Goal: Information Seeking & Learning: Find specific fact

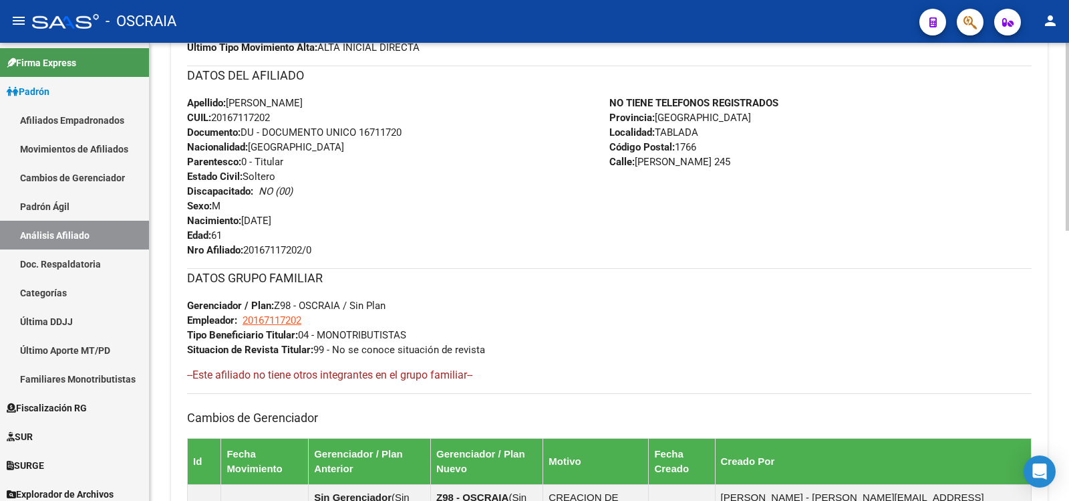
scroll to position [223, 0]
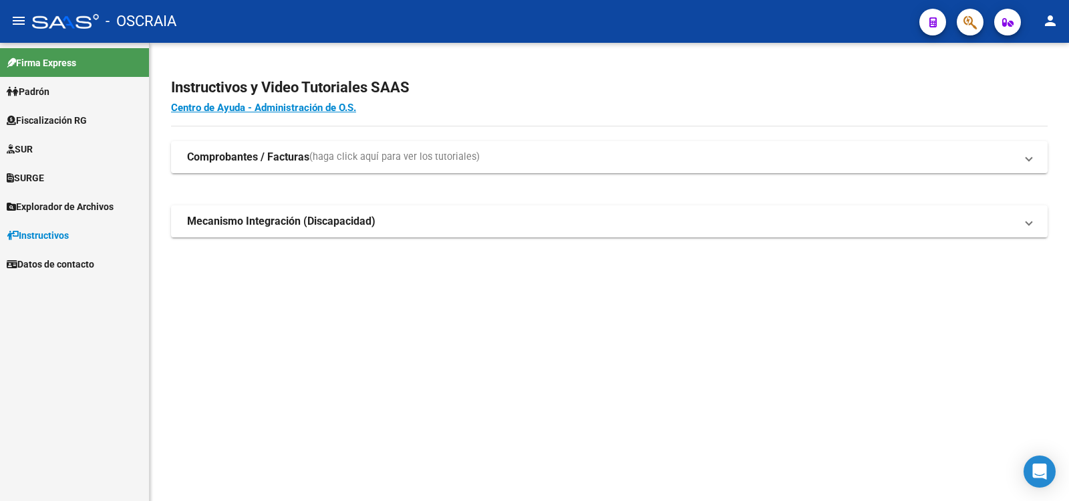
click at [74, 91] on link "Padrón" at bounding box center [74, 91] width 149 height 29
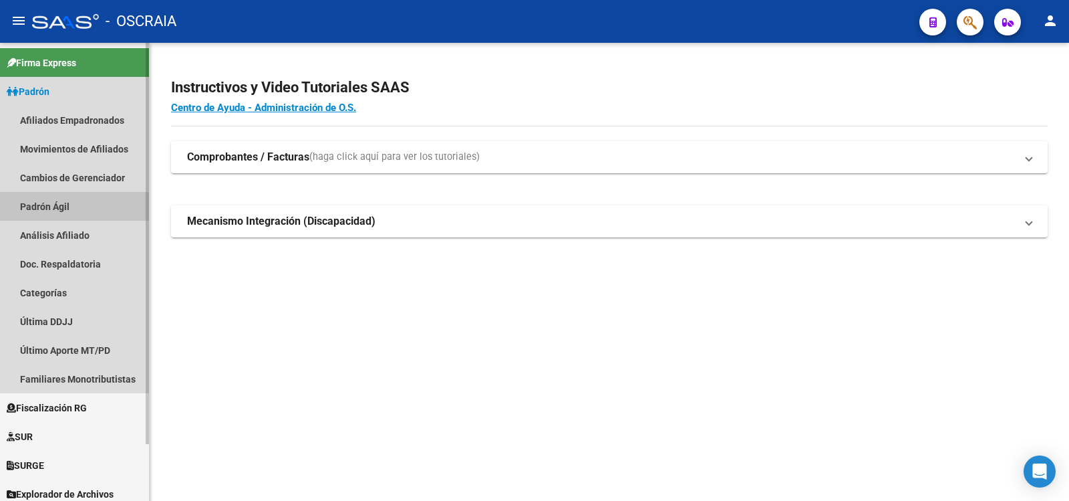
click at [74, 213] on link "Padrón Ágil" at bounding box center [74, 206] width 149 height 29
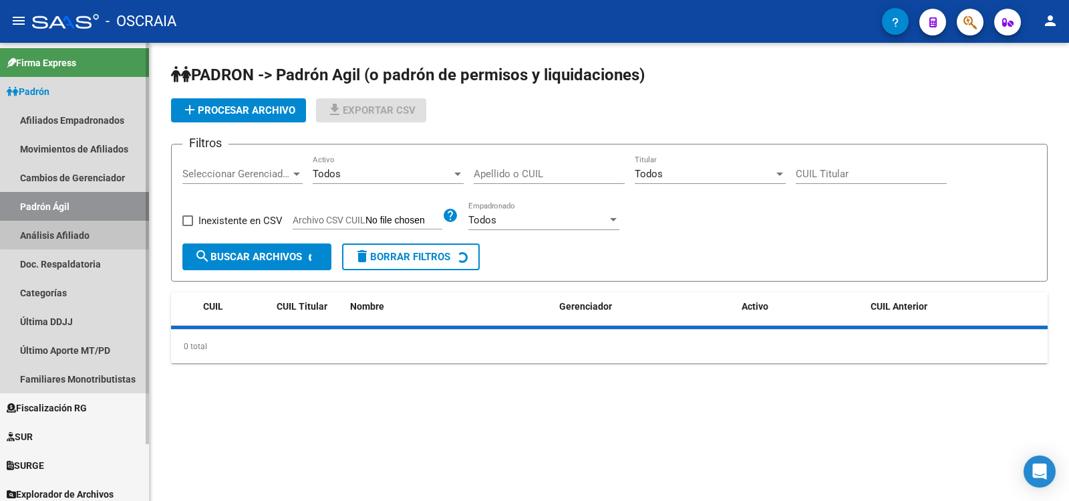
click at [82, 233] on link "Análisis Afiliado" at bounding box center [74, 235] width 149 height 29
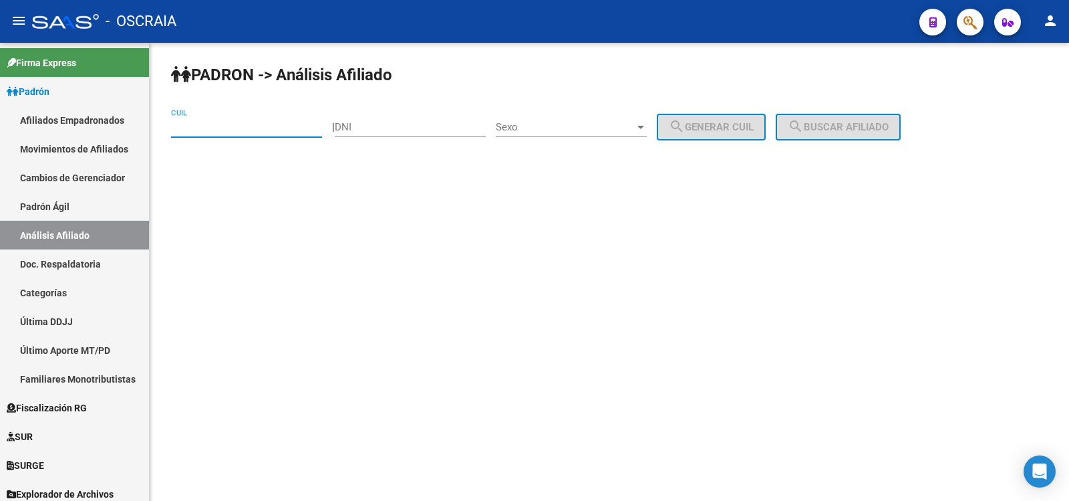
paste input "20-16711720-2"
type input "20-16711720-2"
click at [888, 136] on button "search Buscar afiliado" at bounding box center [838, 127] width 125 height 27
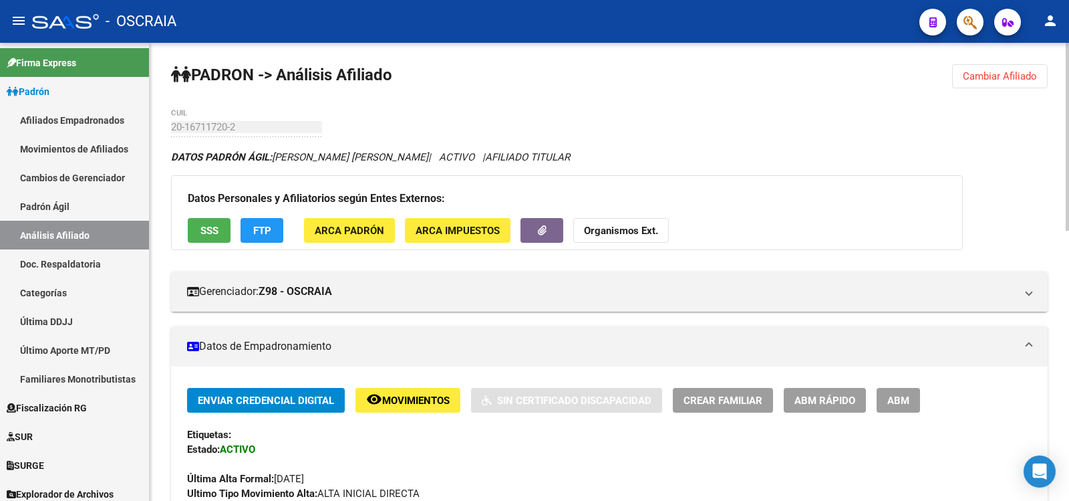
scroll to position [658, 0]
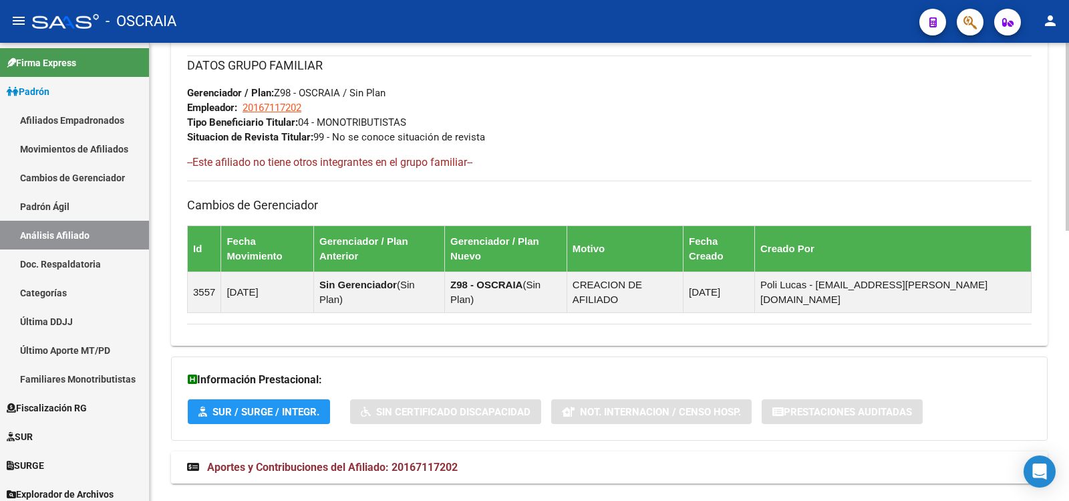
click at [450, 461] on span "Aportes y Contribuciones del Afiliado: 20167117202" at bounding box center [332, 467] width 251 height 13
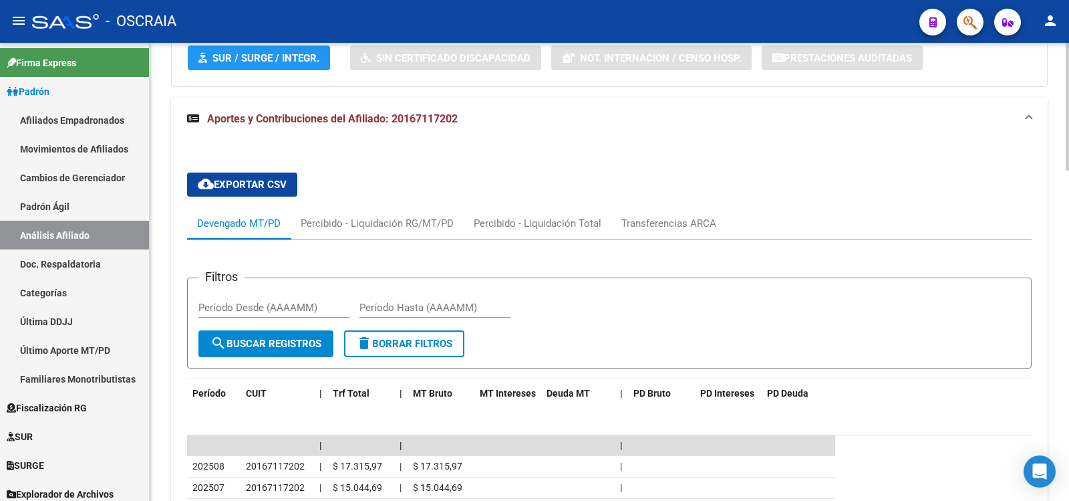
scroll to position [1182, 0]
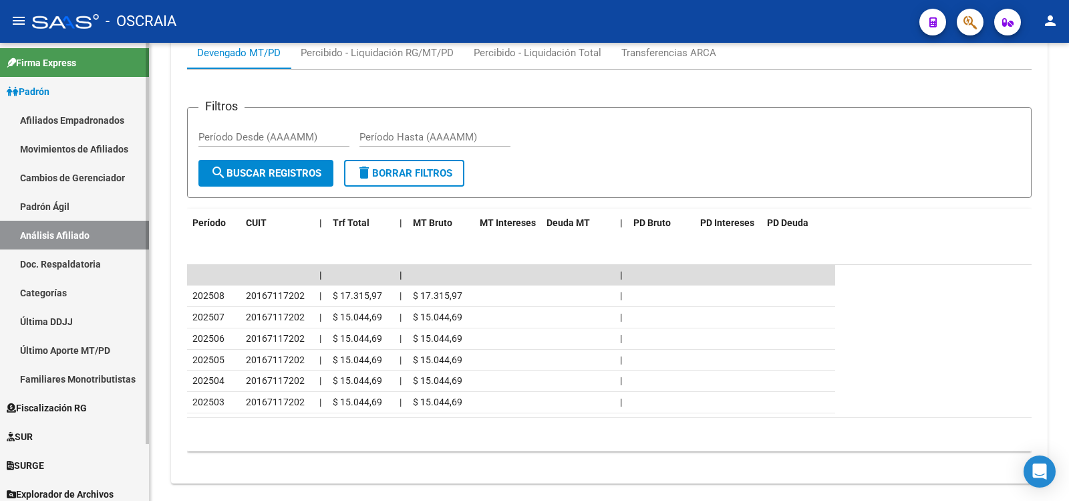
drag, startPoint x: 94, startPoint y: 211, endPoint x: 90, endPoint y: 229, distance: 18.5
click at [92, 212] on link "Padrón Ágil" at bounding box center [74, 206] width 149 height 29
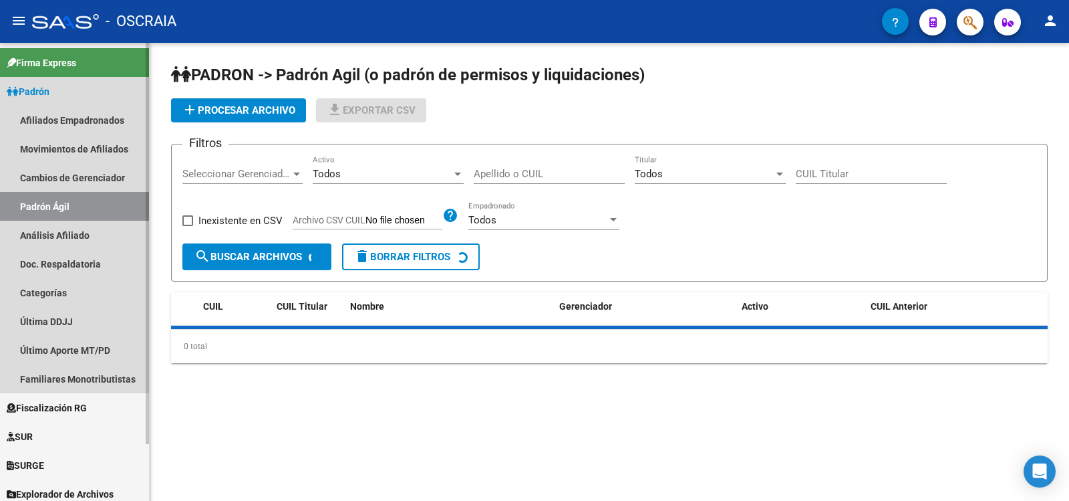
click at [88, 229] on link "Análisis Afiliado" at bounding box center [74, 235] width 149 height 29
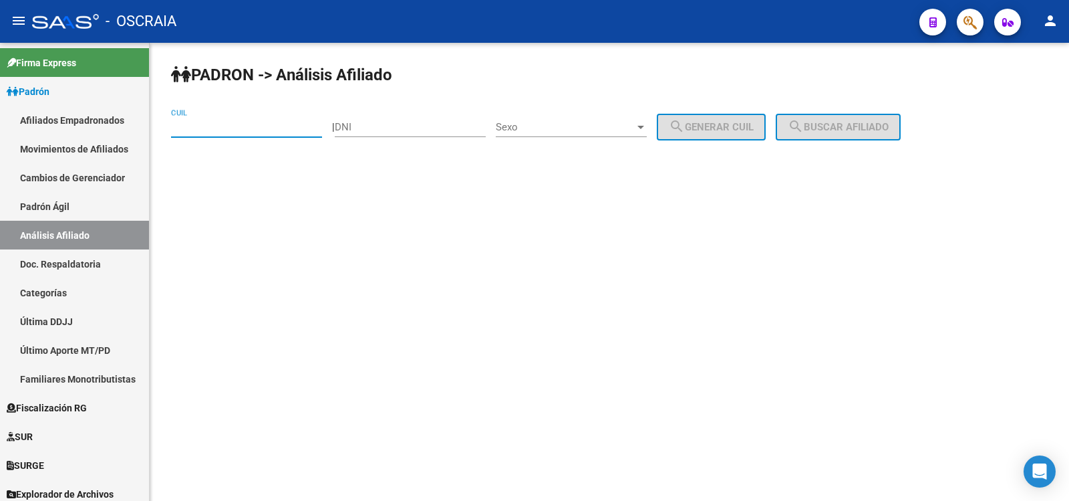
paste input "20-43091641-7"
type input "20-43091641-7"
click at [844, 132] on span "search Buscar afiliado" at bounding box center [838, 127] width 101 height 12
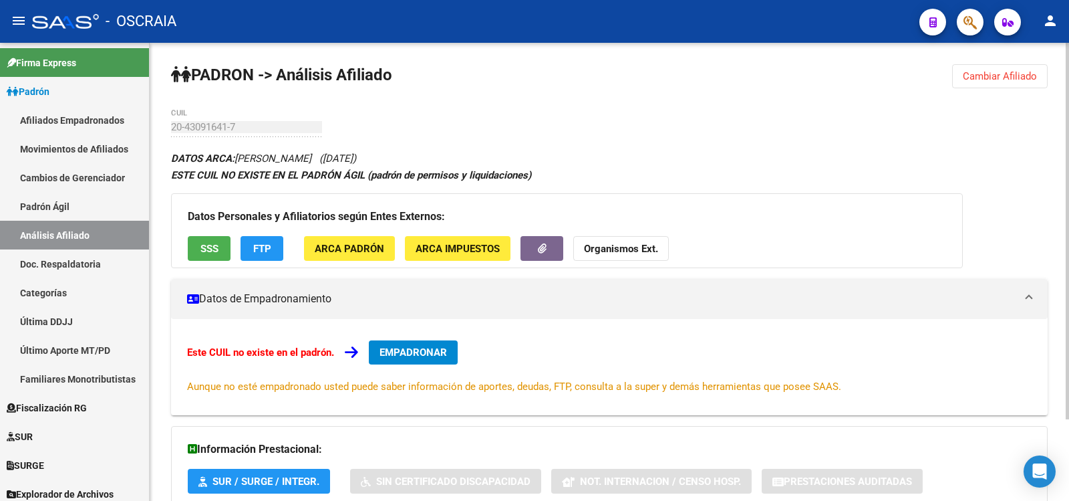
scroll to position [99, 0]
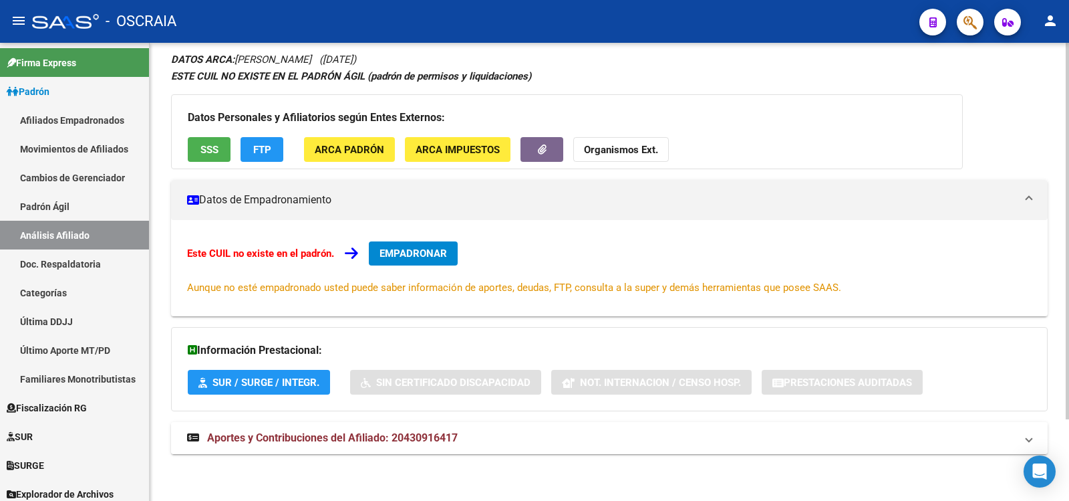
click at [453, 435] on span "Aportes y Contribuciones del Afiliado: 20430916417" at bounding box center [332, 437] width 251 height 13
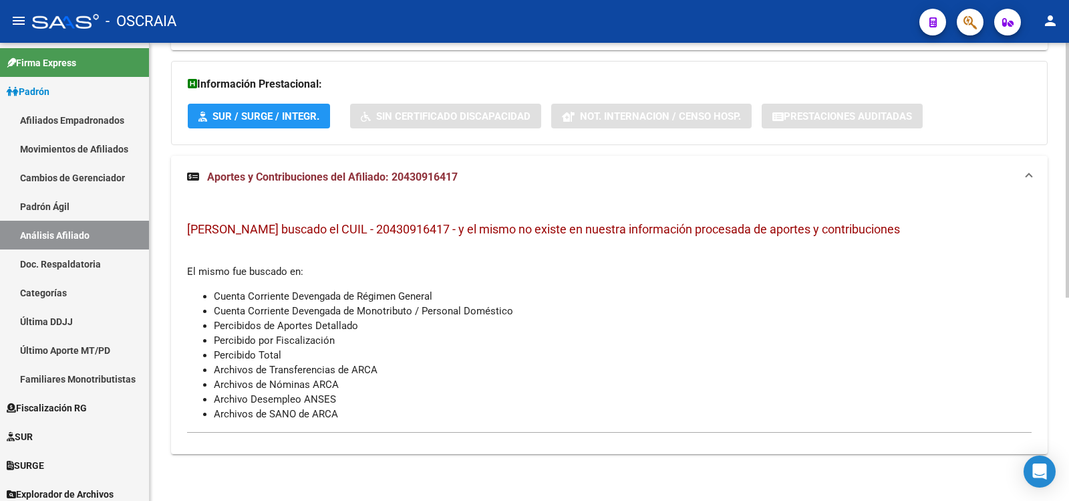
scroll to position [0, 0]
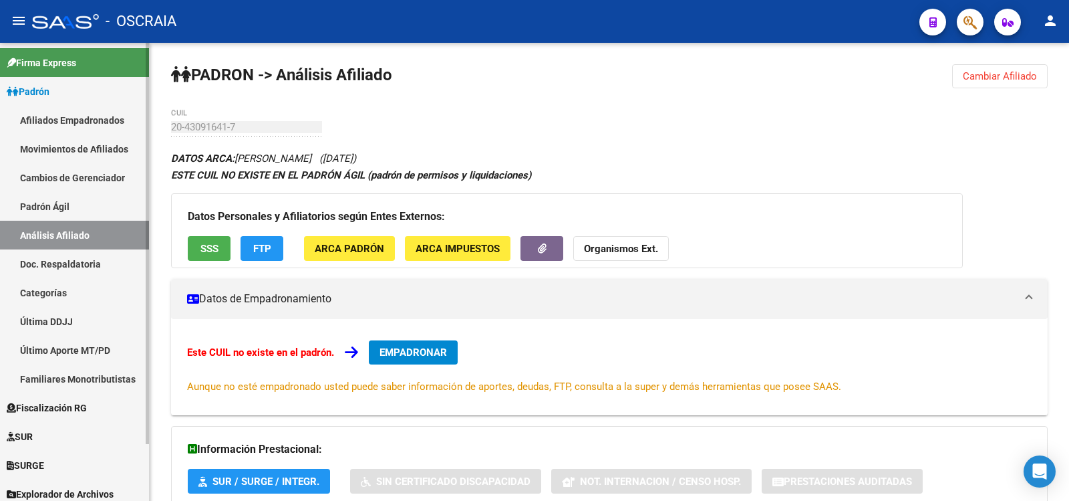
click at [80, 205] on link "Padrón Ágil" at bounding box center [74, 206] width 149 height 29
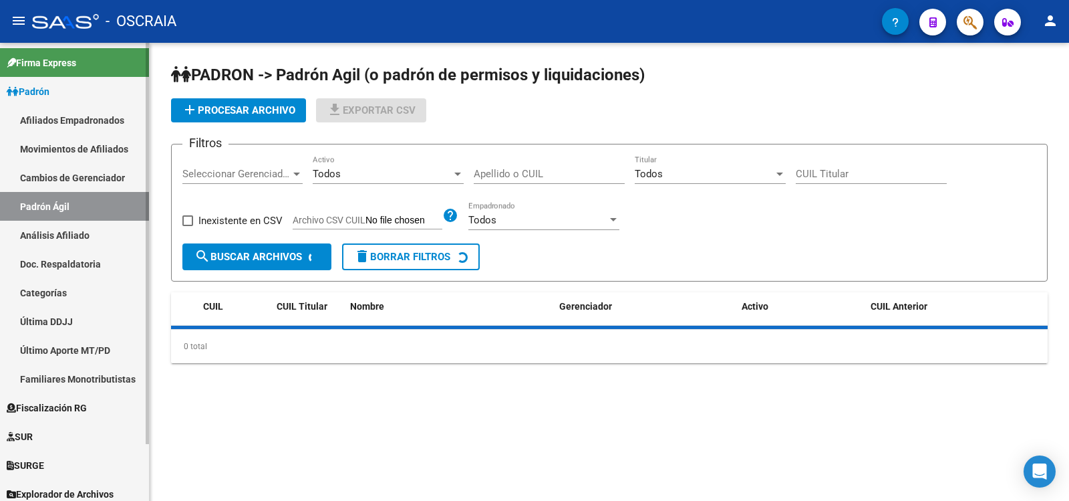
click at [74, 257] on link "Doc. Respaldatoria" at bounding box center [74, 263] width 149 height 29
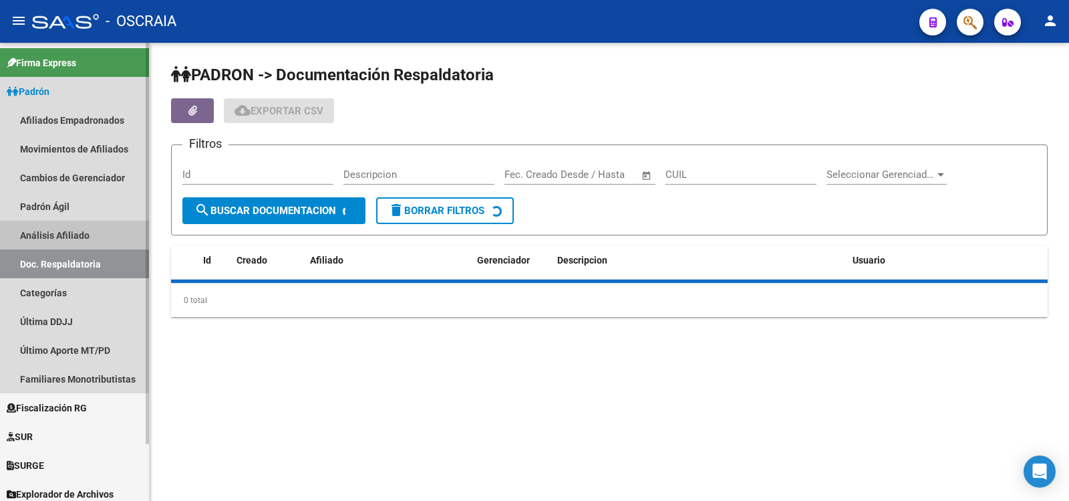
click at [88, 234] on link "Análisis Afiliado" at bounding box center [74, 235] width 149 height 29
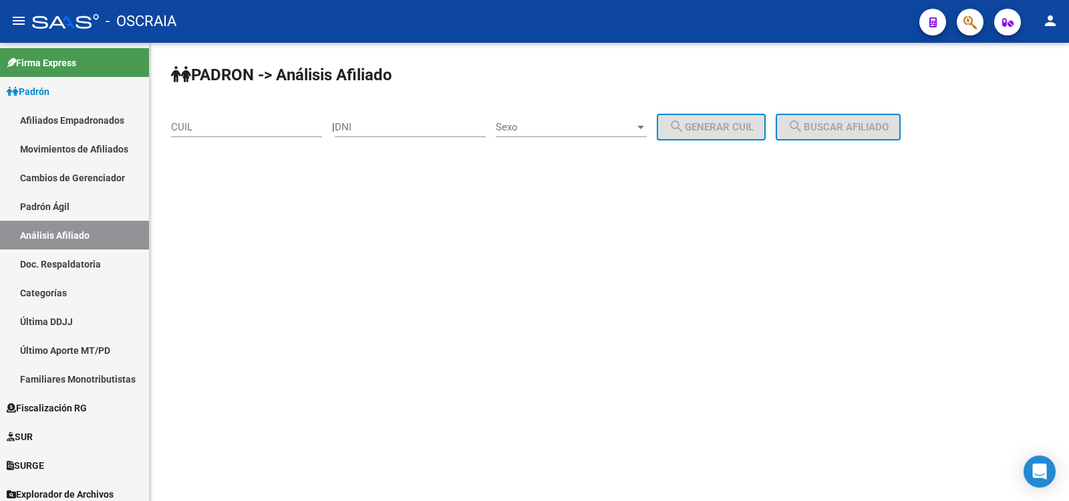
click at [254, 128] on input "CUIL" at bounding box center [246, 127] width 151 height 12
paste input "27-32733698-9"
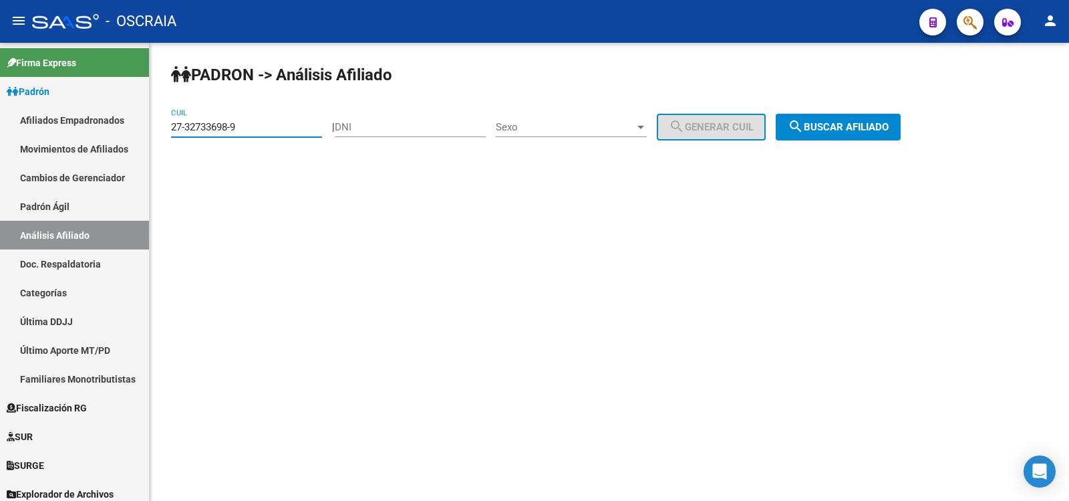
type input "27-32733698-9"
click at [852, 137] on button "search Buscar afiliado" at bounding box center [838, 127] width 125 height 27
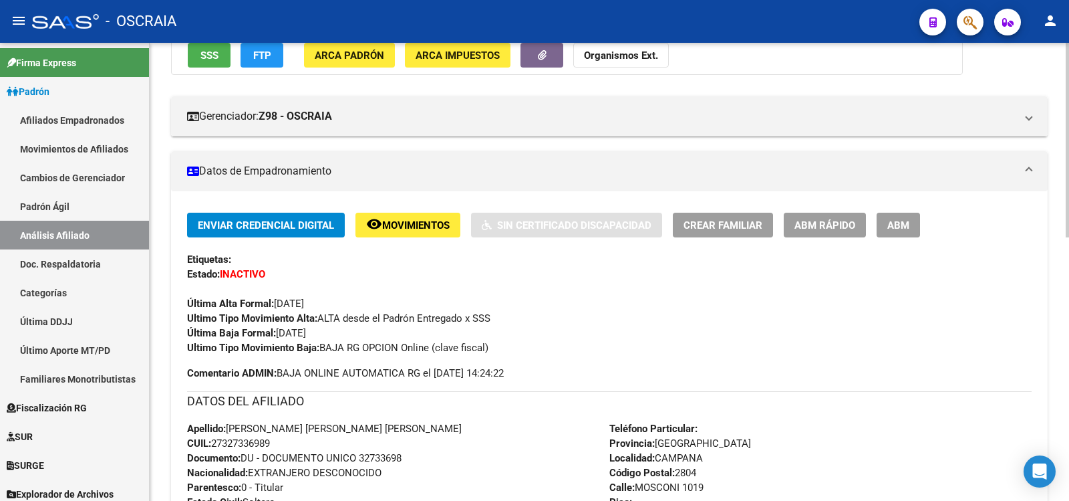
scroll to position [621, 0]
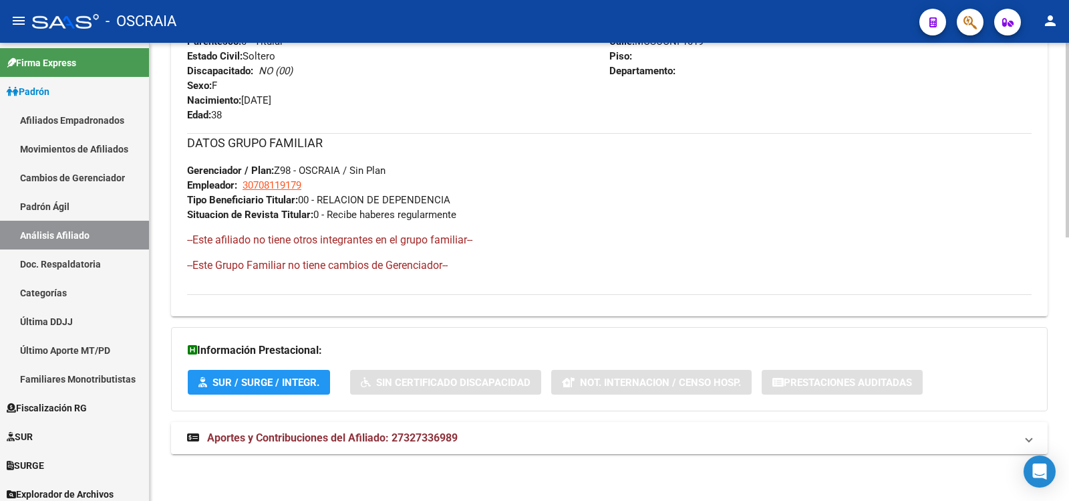
click at [380, 426] on mat-expansion-panel-header "Aportes y Contribuciones del Afiliado: 27327336989" at bounding box center [609, 438] width 877 height 32
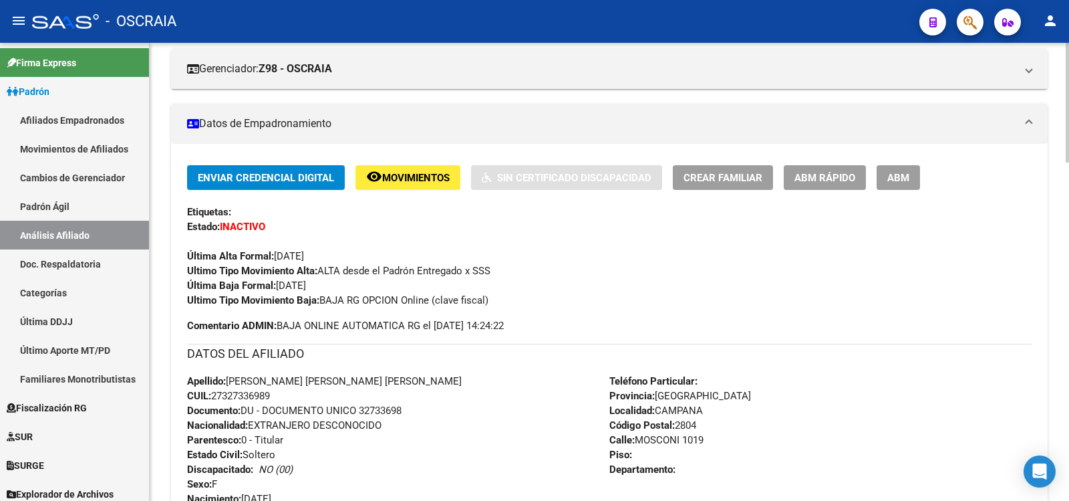
scroll to position [1114, 0]
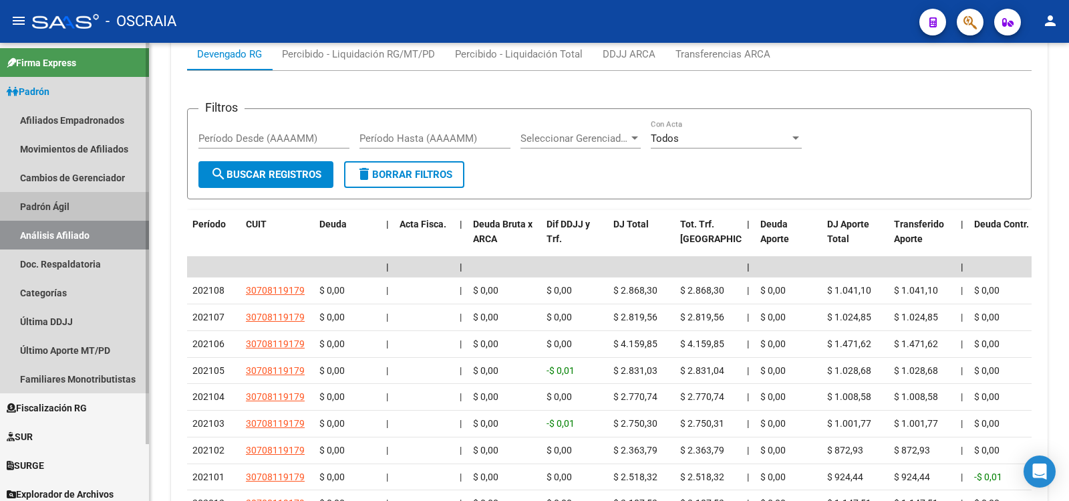
click at [95, 205] on link "Padrón Ágil" at bounding box center [74, 206] width 149 height 29
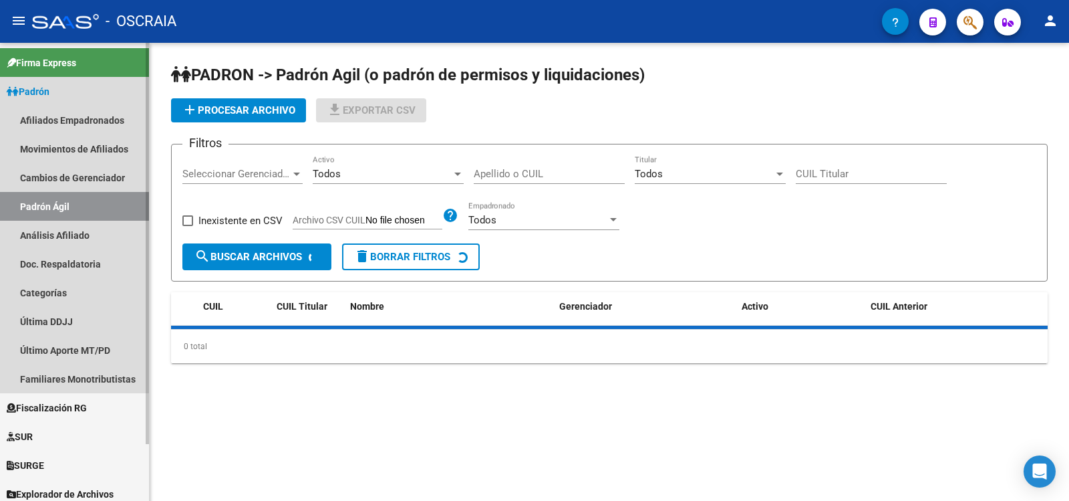
click at [100, 226] on link "Análisis Afiliado" at bounding box center [74, 235] width 149 height 29
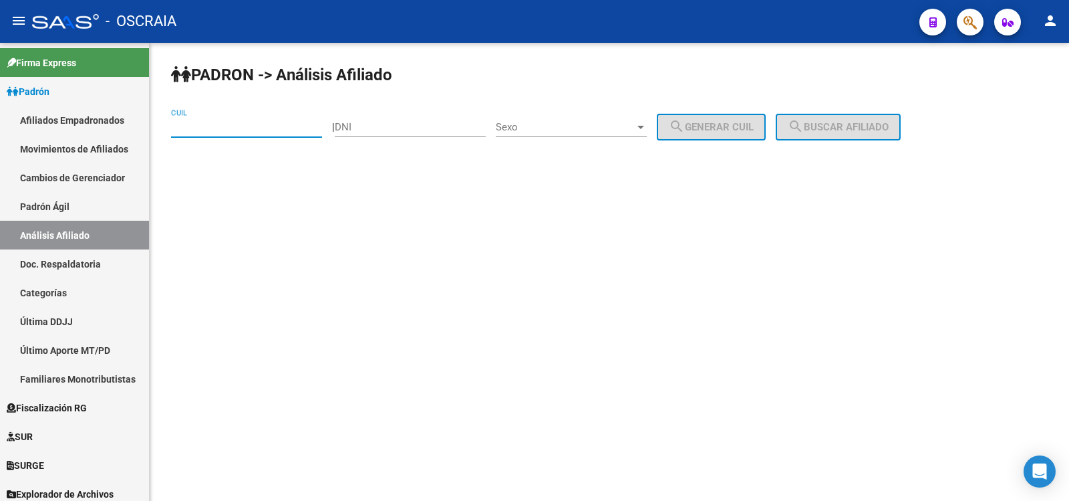
click at [222, 124] on input "CUIL" at bounding box center [246, 127] width 151 height 12
paste input "20-43091641-7"
type input "20-43091641-7"
click at [860, 134] on button "search Buscar afiliado" at bounding box center [838, 127] width 125 height 27
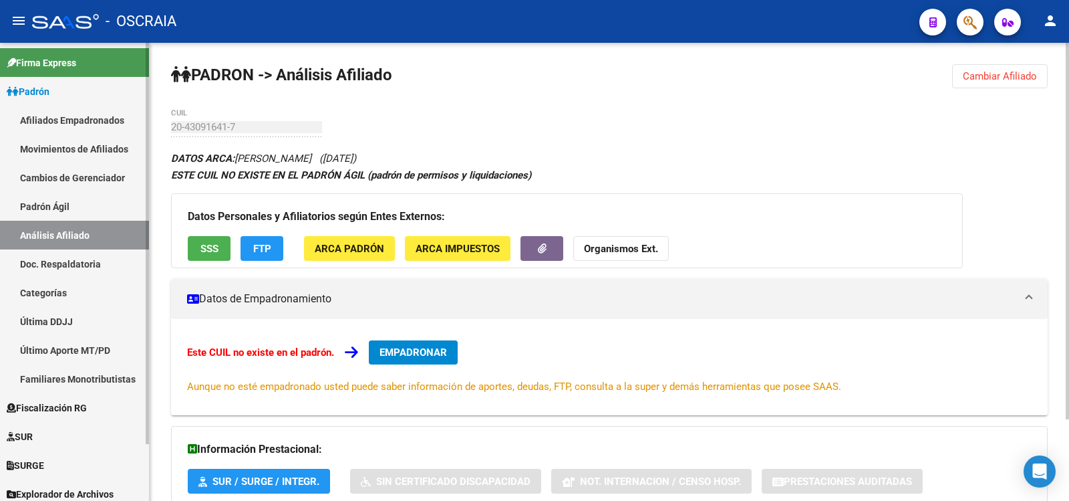
click at [53, 209] on link "Padrón Ágil" at bounding box center [74, 206] width 149 height 29
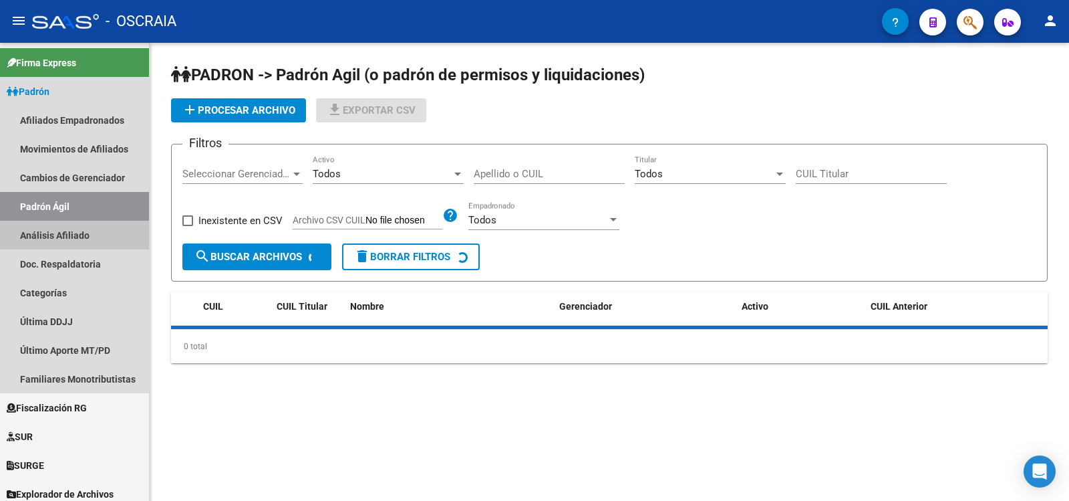
drag, startPoint x: 56, startPoint y: 229, endPoint x: 228, endPoint y: 152, distance: 188.5
click at [57, 229] on link "Análisis Afiliado" at bounding box center [74, 235] width 149 height 29
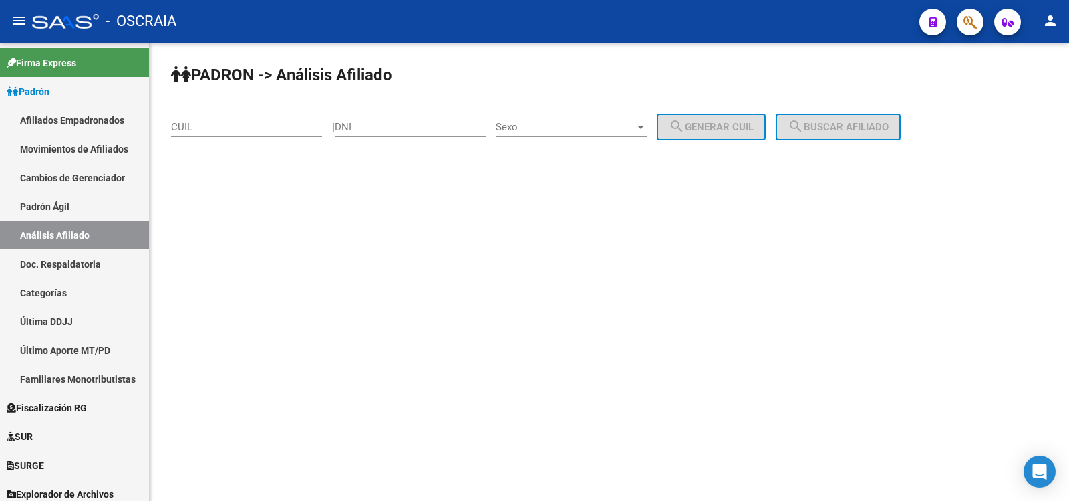
click at [239, 133] on div "CUIL" at bounding box center [246, 122] width 151 height 29
paste input "27-27082424-8"
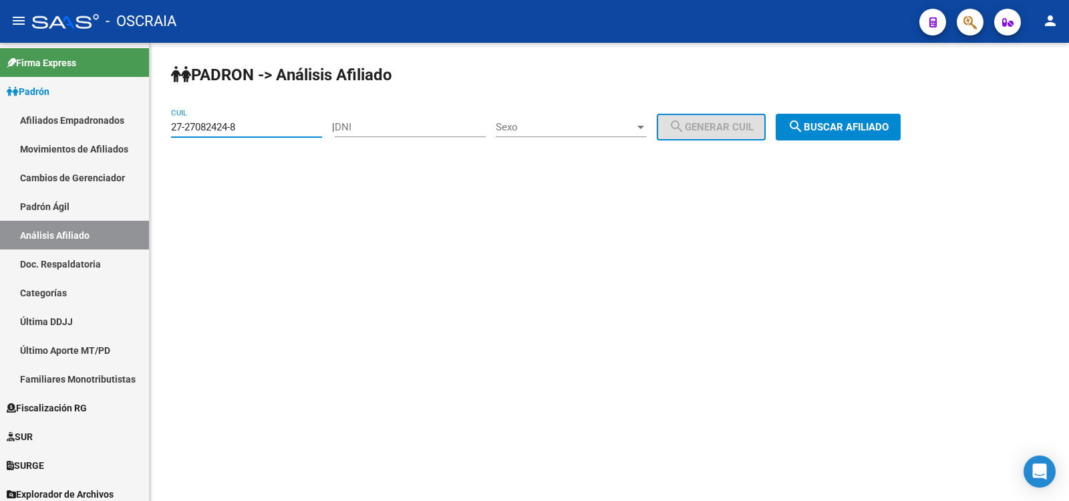
type input "27-27082424-8"
click at [839, 140] on button "search Buscar afiliado" at bounding box center [838, 127] width 125 height 27
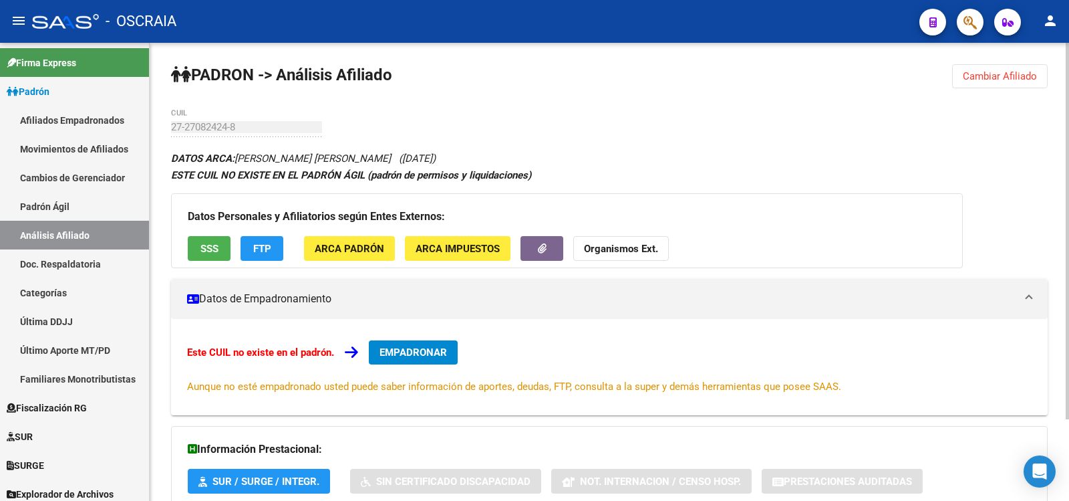
scroll to position [99, 0]
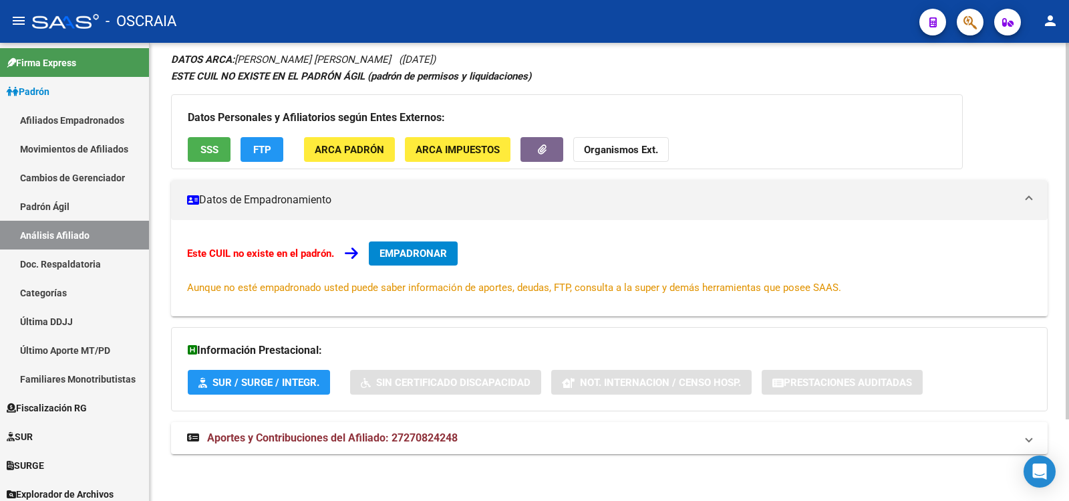
click at [465, 460] on div "DATOS ARCA: [PERSON_NAME] [PERSON_NAME] ([DATE]) ESTE CUIL NO EXISTE EN EL [PER…" at bounding box center [609, 260] width 877 height 418
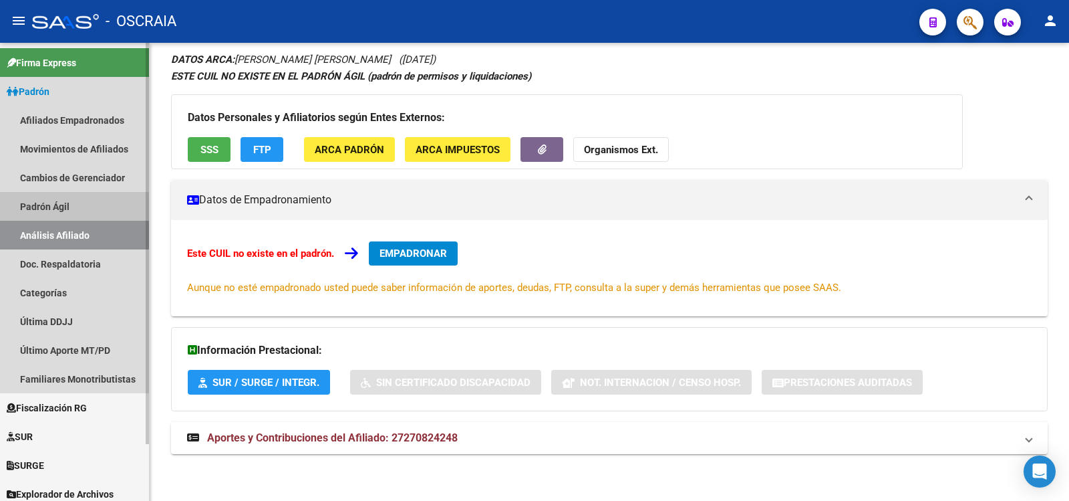
click at [72, 218] on link "Padrón Ágil" at bounding box center [74, 206] width 149 height 29
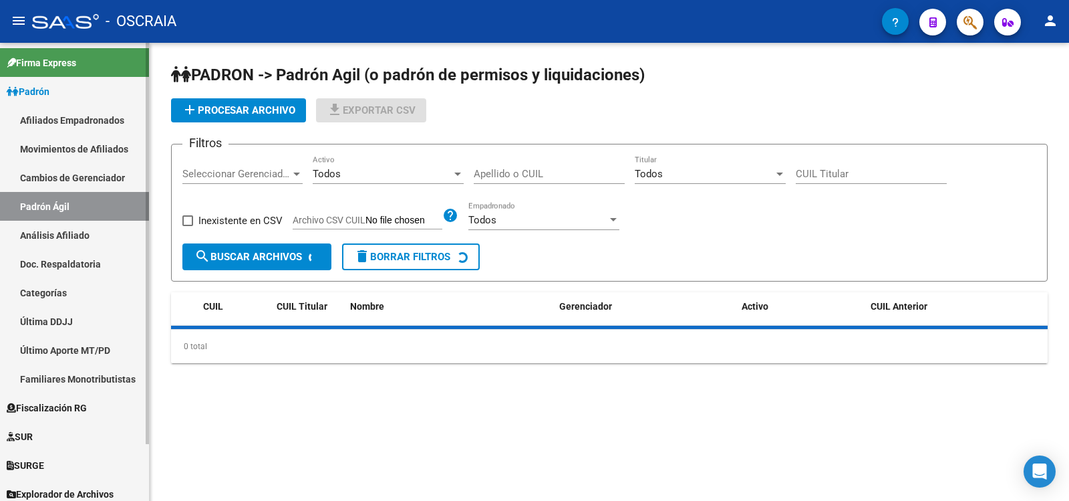
click at [86, 238] on link "Análisis Afiliado" at bounding box center [74, 235] width 149 height 29
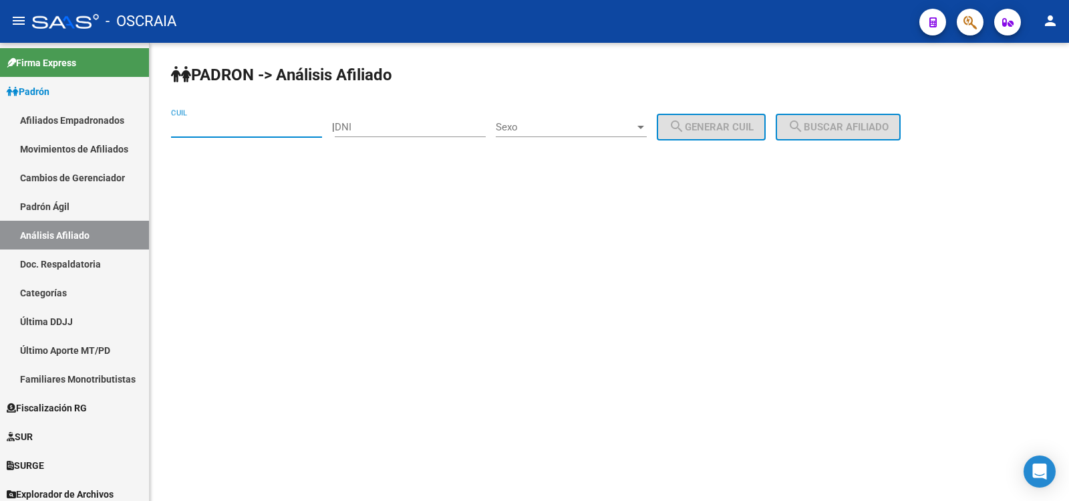
click at [265, 129] on input "CUIL" at bounding box center [246, 127] width 151 height 12
type input "20-96143141-8"
click at [874, 124] on span "search Buscar afiliado" at bounding box center [838, 127] width 101 height 12
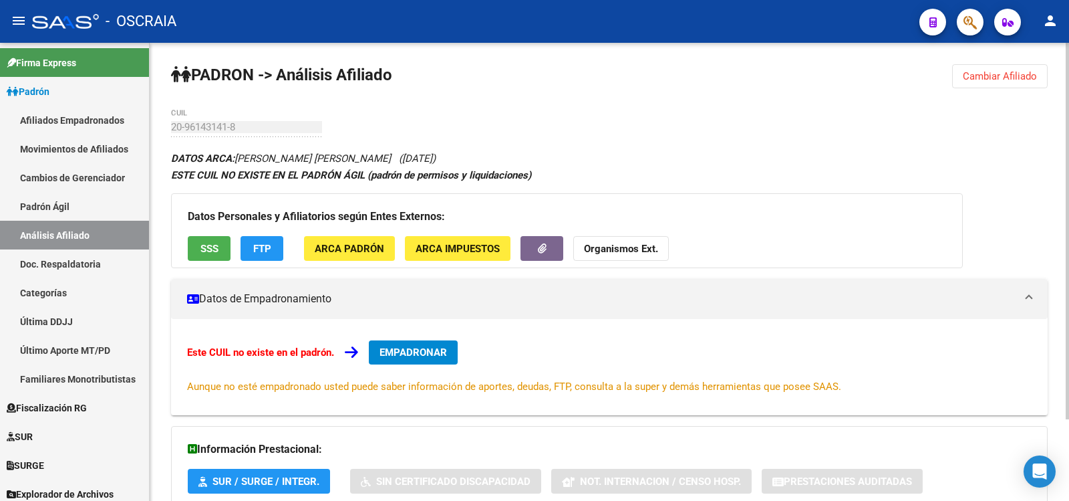
scroll to position [99, 0]
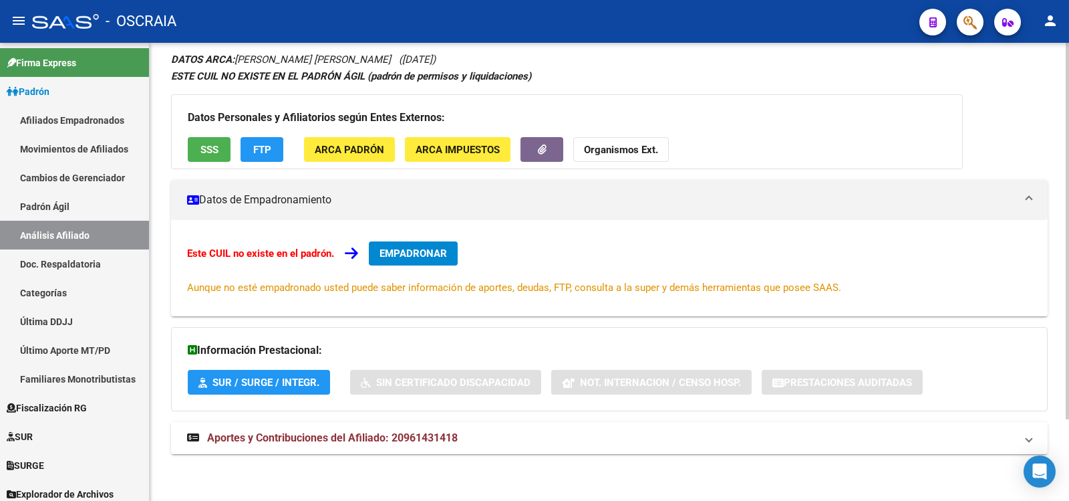
click at [491, 436] on mat-panel-title "Aportes y Contribuciones del Afiliado: 20961431418" at bounding box center [601, 437] width 829 height 15
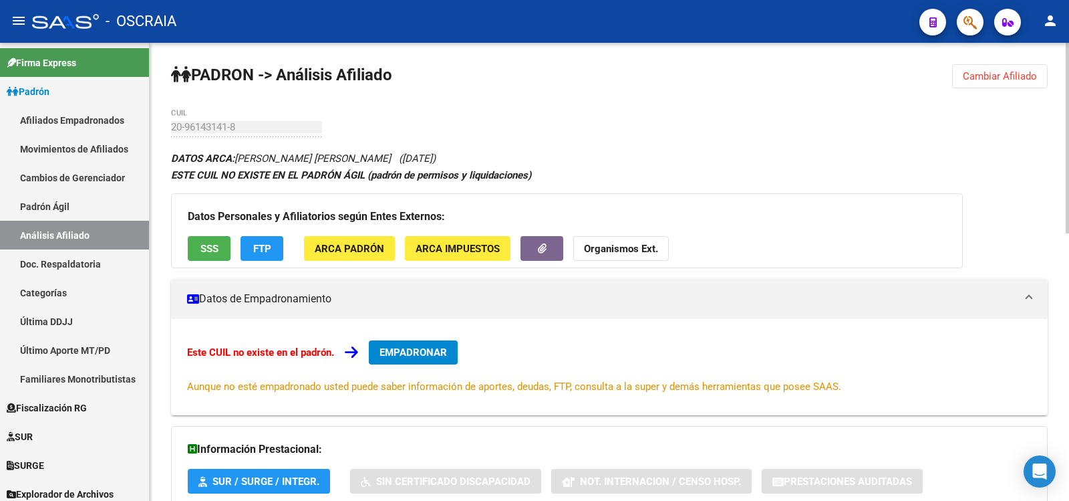
scroll to position [644, 0]
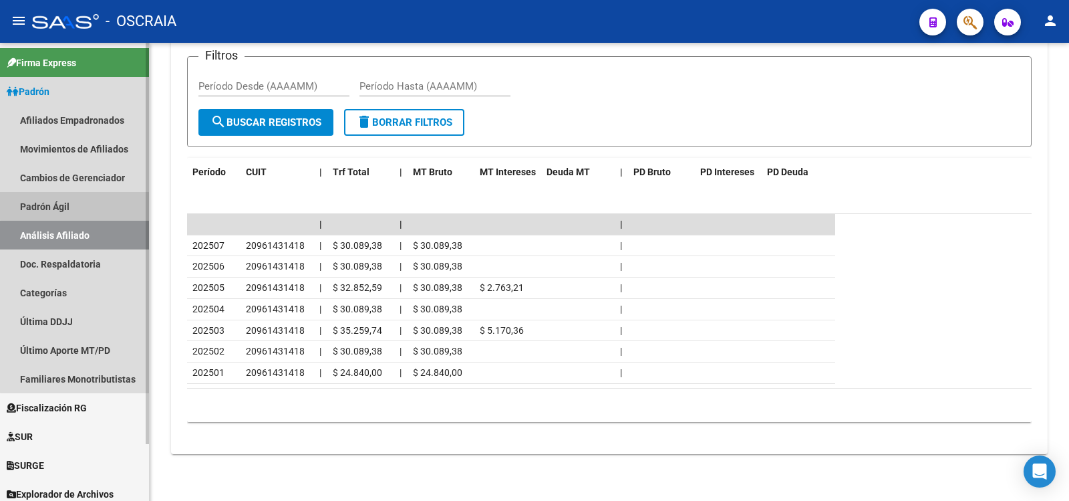
click at [82, 194] on link "Padrón Ágil" at bounding box center [74, 206] width 149 height 29
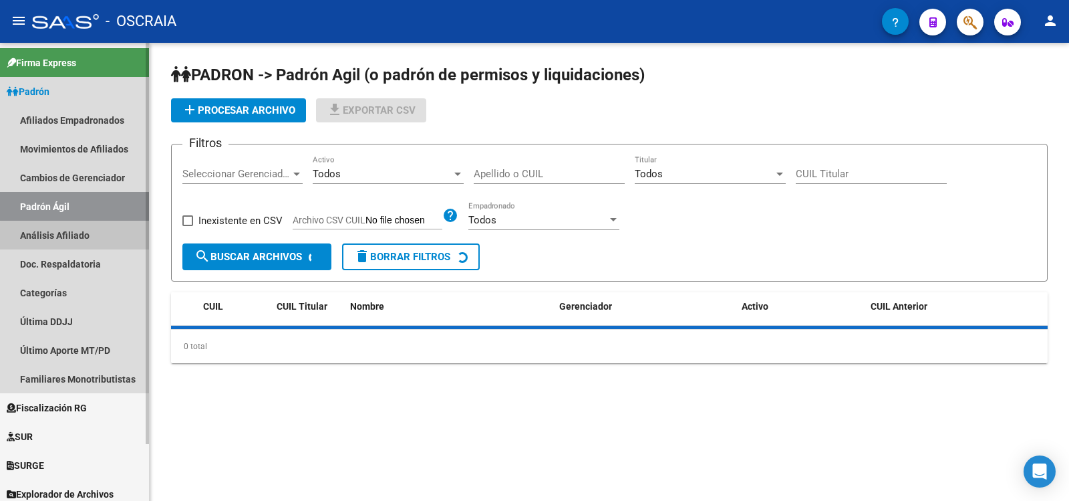
click at [84, 236] on link "Análisis Afiliado" at bounding box center [74, 235] width 149 height 29
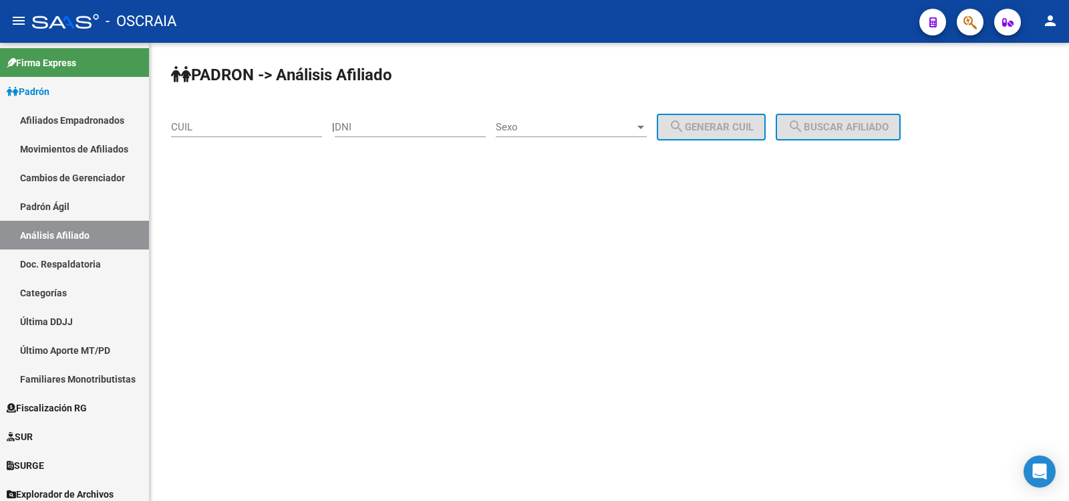
click at [193, 138] on div "CUIL" at bounding box center [246, 128] width 151 height 41
click at [197, 133] on div "CUIL" at bounding box center [246, 122] width 151 height 29
click at [199, 130] on input "CUIL" at bounding box center [246, 127] width 151 height 12
paste input "20-35758200-9"
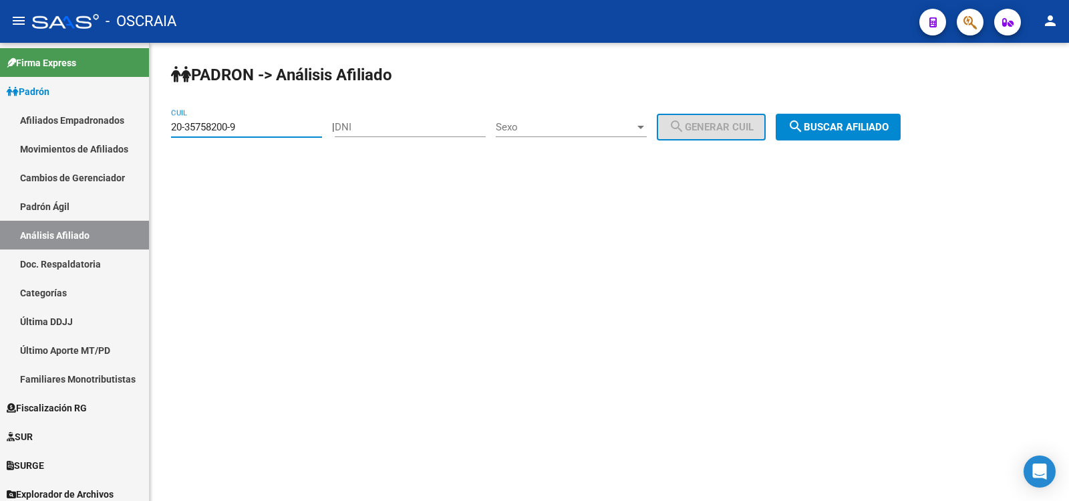
type input "20-35758200-9"
click at [874, 140] on div "[PERSON_NAME] -> Análisis Afiliado 20-35758200-9 CUIL | DNI Sexo Sexo search Ge…" at bounding box center [610, 113] width 920 height 140
click at [872, 136] on button "search Buscar afiliado" at bounding box center [838, 127] width 125 height 27
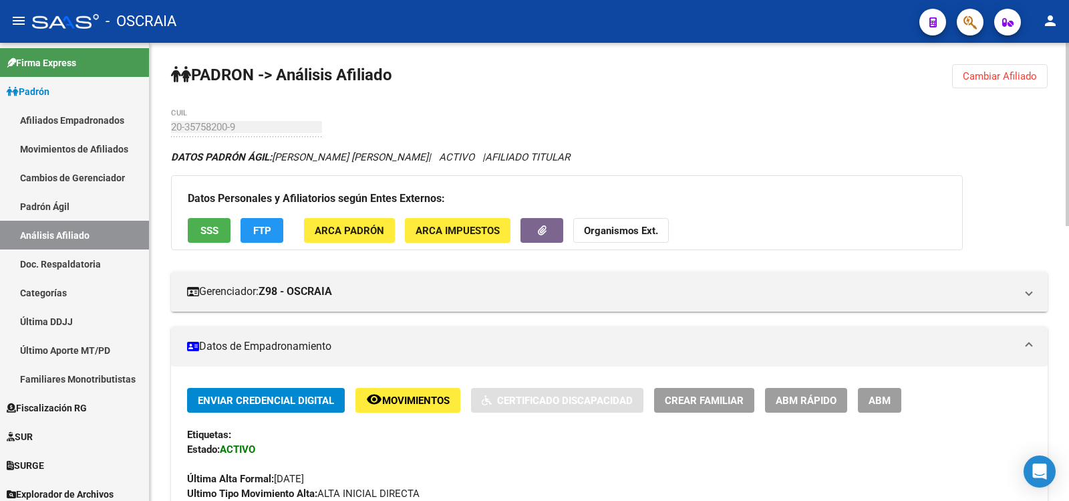
scroll to position [668, 0]
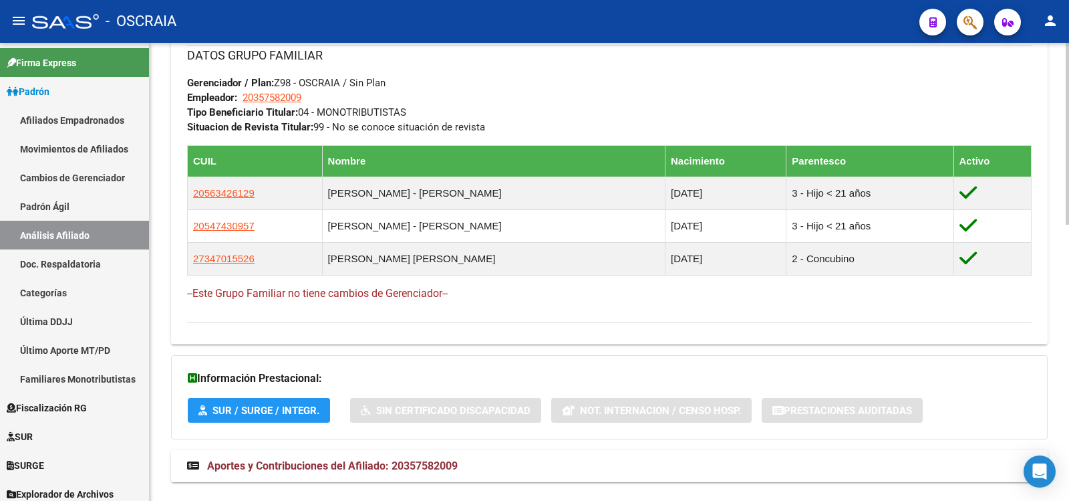
click at [454, 456] on mat-expansion-panel-header "Aportes y Contribuciones del Afiliado: 20357582009" at bounding box center [609, 466] width 877 height 32
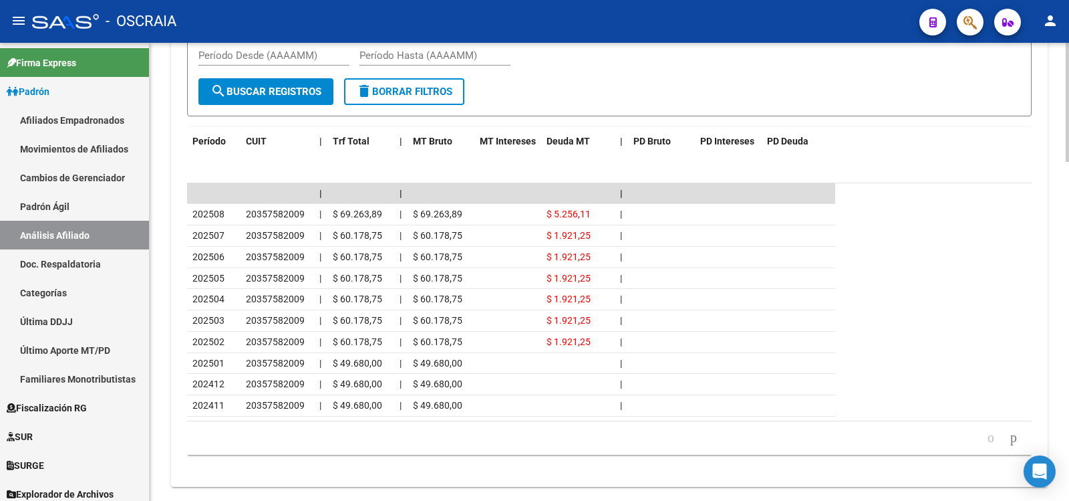
scroll to position [604, 0]
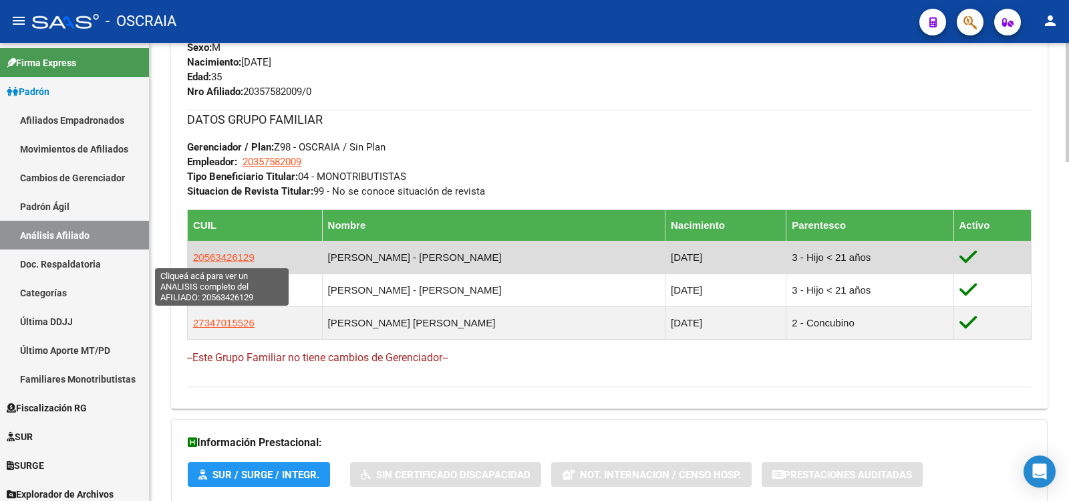
click at [239, 251] on span "20563426129" at bounding box center [223, 256] width 61 height 11
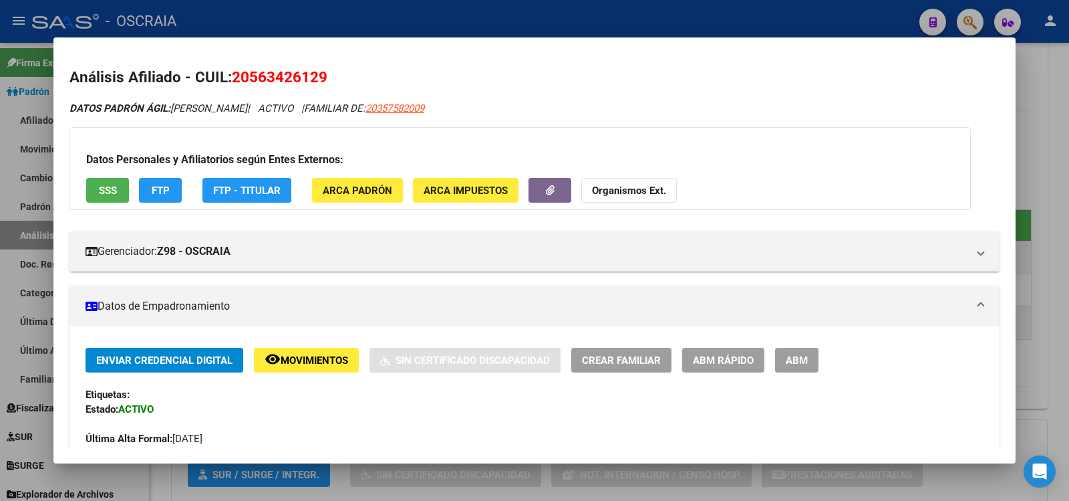
copy span "20563426129"
drag, startPoint x: 328, startPoint y: 82, endPoint x: 238, endPoint y: 83, distance: 90.2
click at [234, 84] on h2 "Análisis Afiliado - CUIL: 20563426129" at bounding box center [535, 77] width 930 height 23
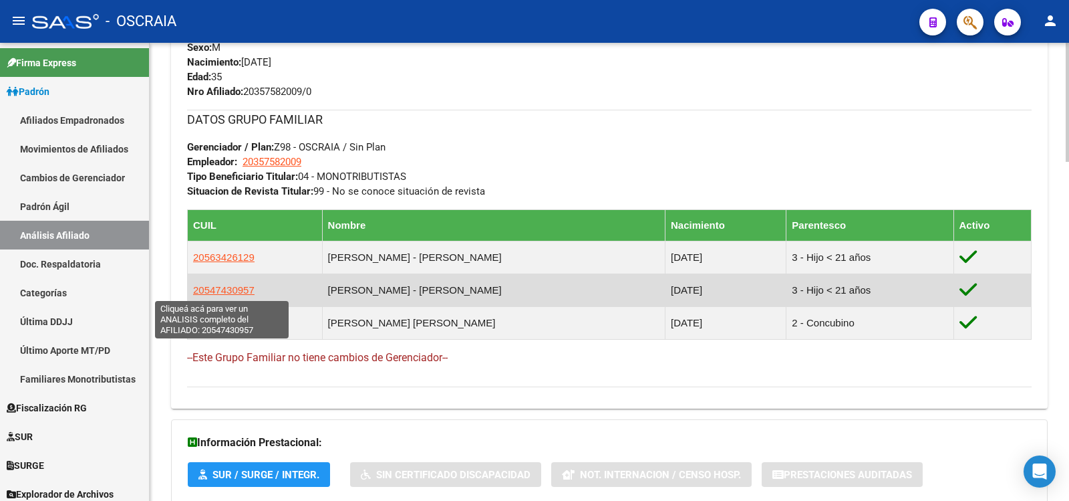
copy span "20547430957"
drag, startPoint x: 273, startPoint y: 287, endPoint x: 194, endPoint y: 290, distance: 78.9
click at [194, 290] on td "20547430957" at bounding box center [255, 289] width 135 height 33
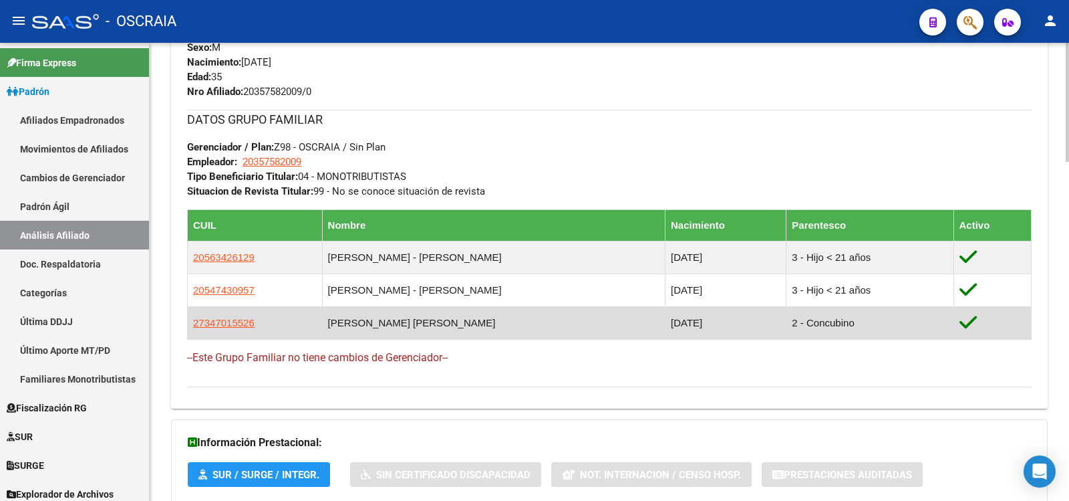
copy span "27347015526"
drag, startPoint x: 263, startPoint y: 328, endPoint x: 190, endPoint y: 328, distance: 72.9
click at [190, 328] on td "27347015526" at bounding box center [255, 322] width 135 height 33
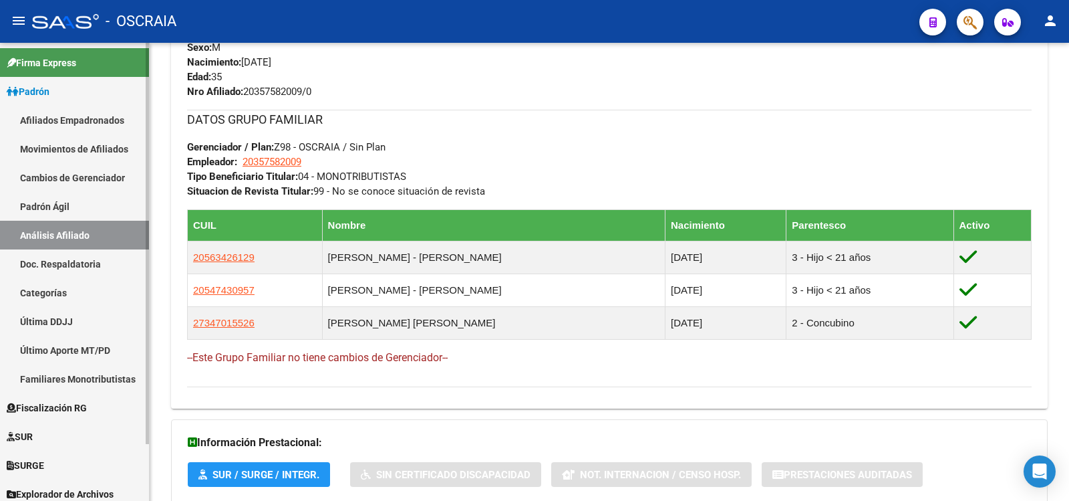
click at [77, 207] on link "Padrón Ágil" at bounding box center [74, 206] width 149 height 29
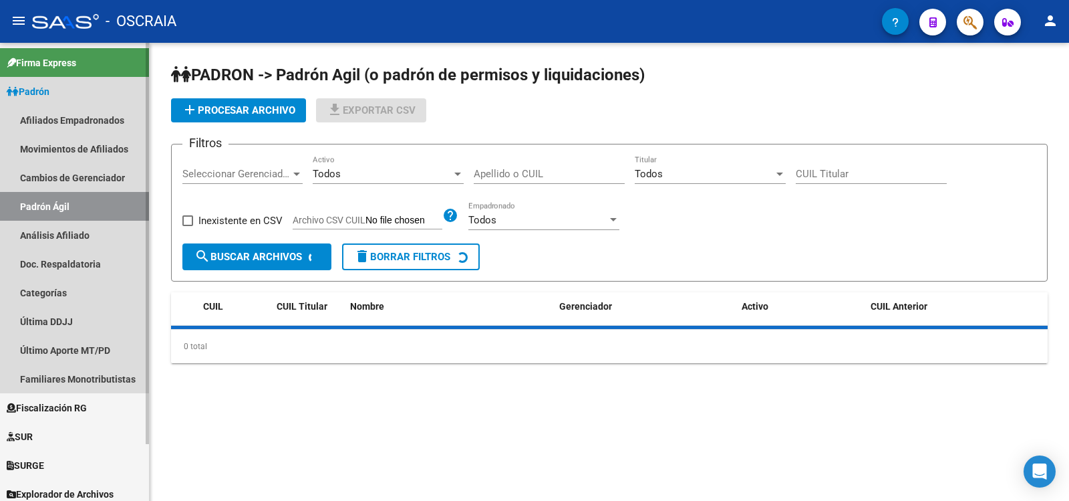
click at [78, 237] on link "Análisis Afiliado" at bounding box center [74, 235] width 149 height 29
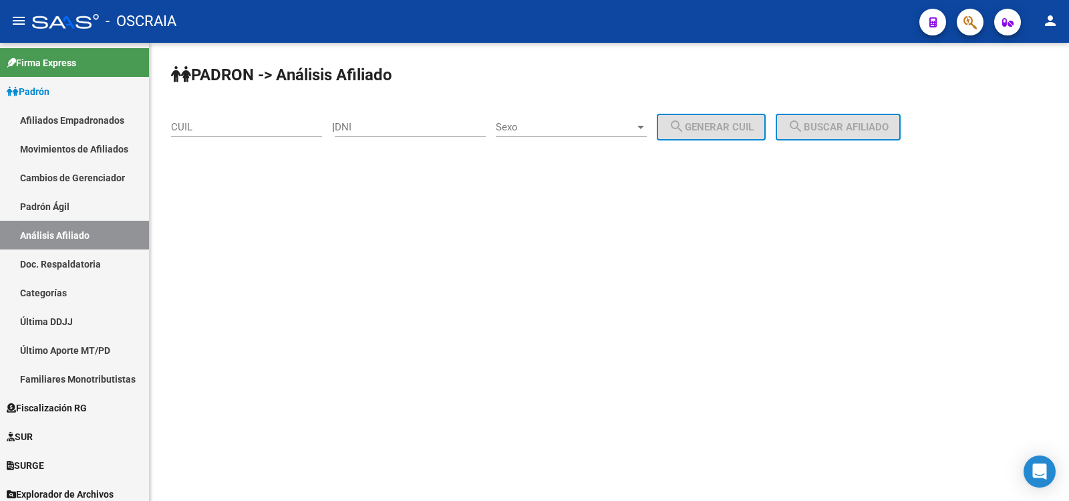
click at [295, 128] on input "CUIL" at bounding box center [246, 127] width 151 height 12
paste input "20-96143141-8"
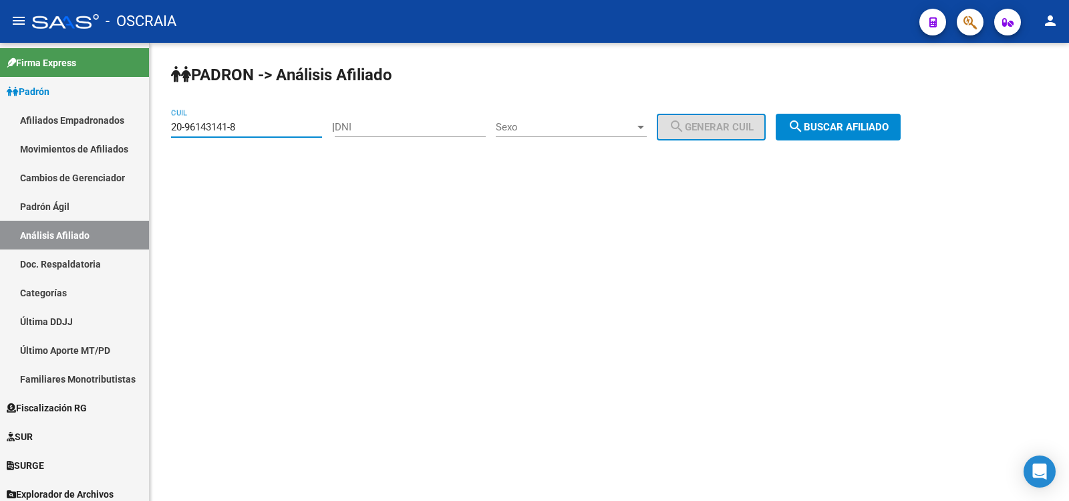
type input "20-96143141-8"
click at [888, 129] on span "search Buscar afiliado" at bounding box center [838, 127] width 101 height 12
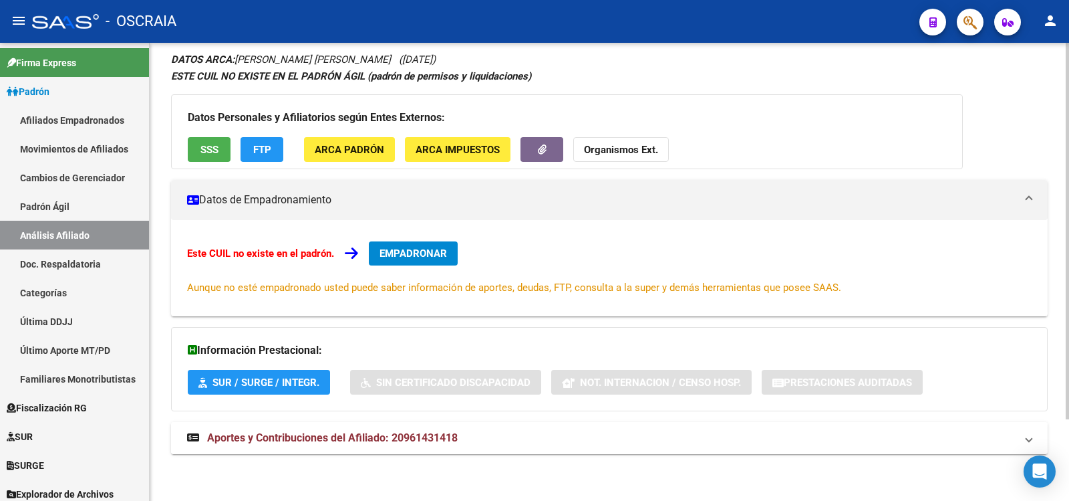
click at [506, 440] on mat-panel-title "Aportes y Contribuciones del Afiliado: 20961431418" at bounding box center [601, 437] width 829 height 15
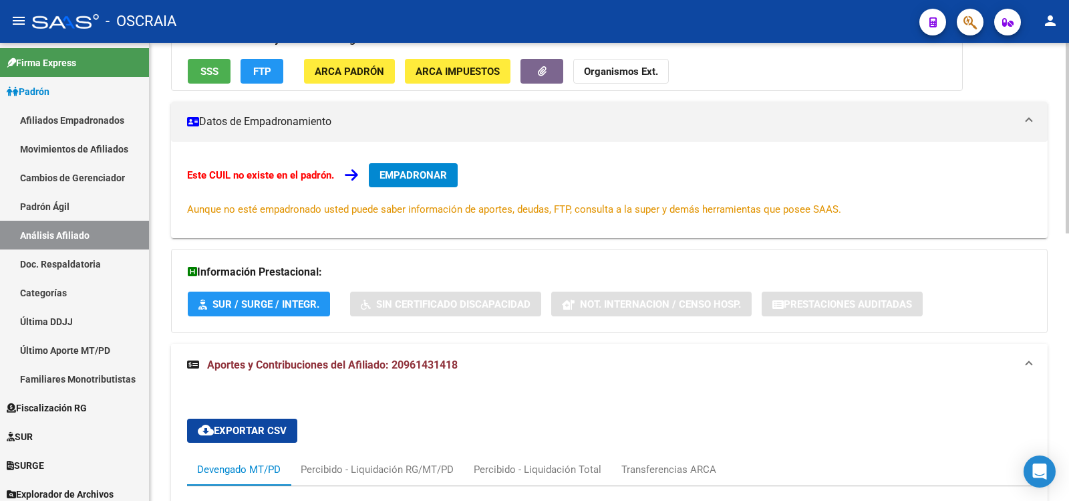
scroll to position [644, 0]
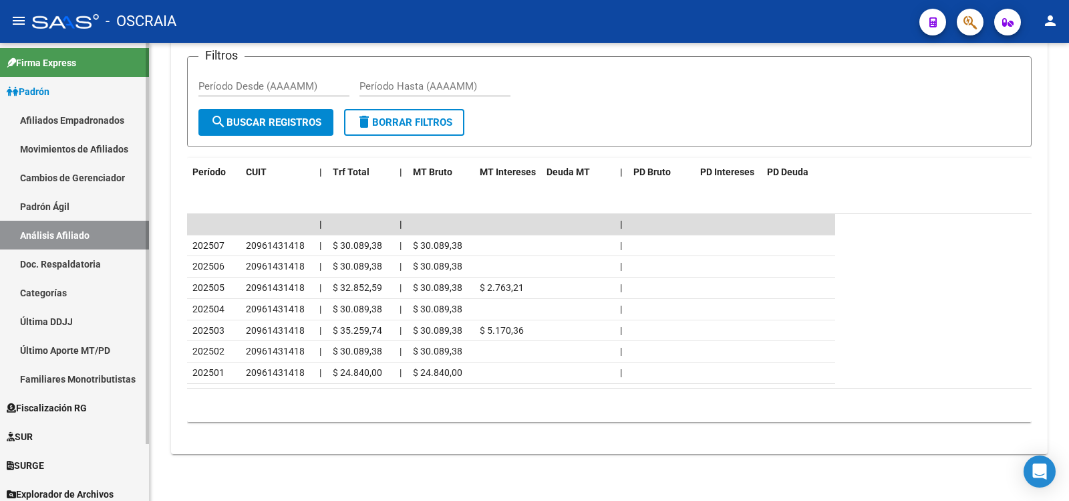
click at [82, 215] on link "Padrón Ágil" at bounding box center [74, 206] width 149 height 29
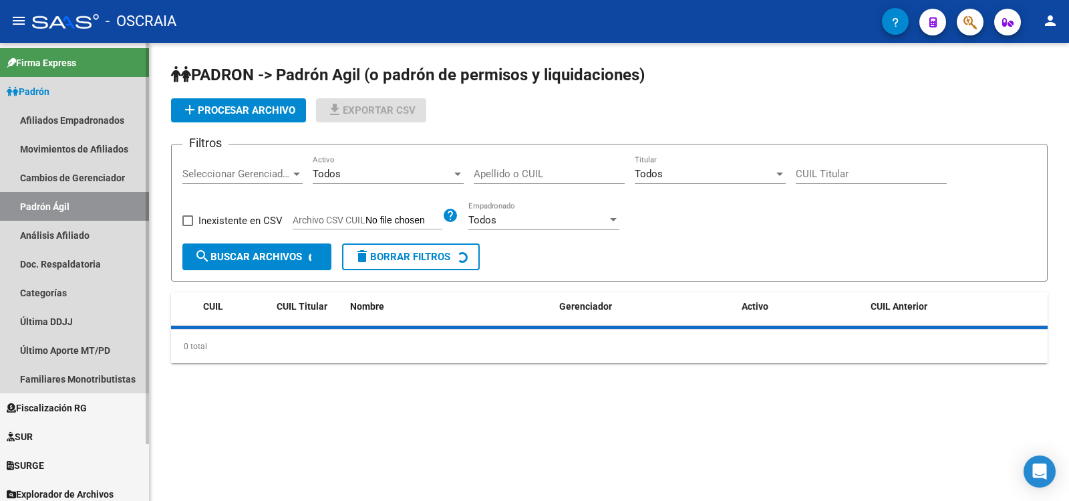
click at [87, 225] on link "Análisis Afiliado" at bounding box center [74, 235] width 149 height 29
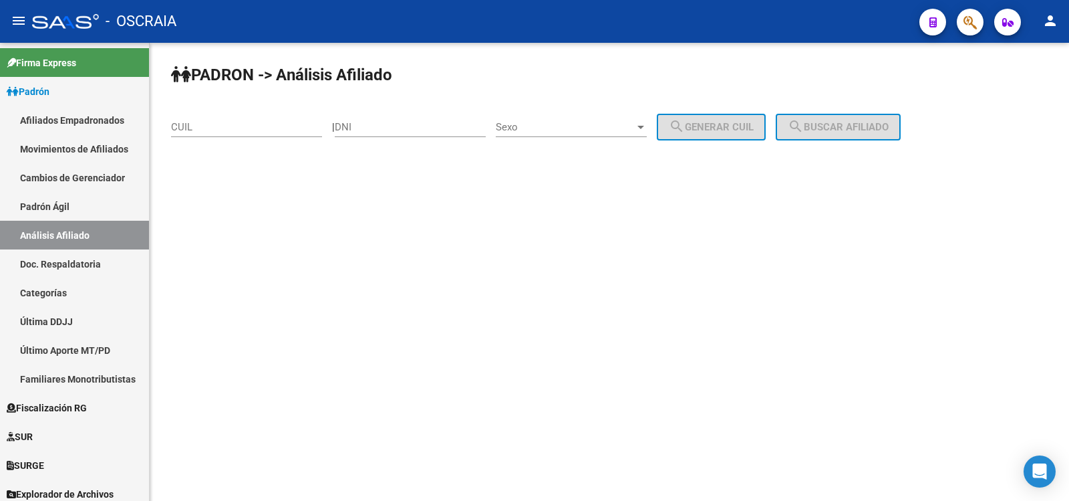
click at [225, 120] on div "CUIL" at bounding box center [246, 122] width 151 height 29
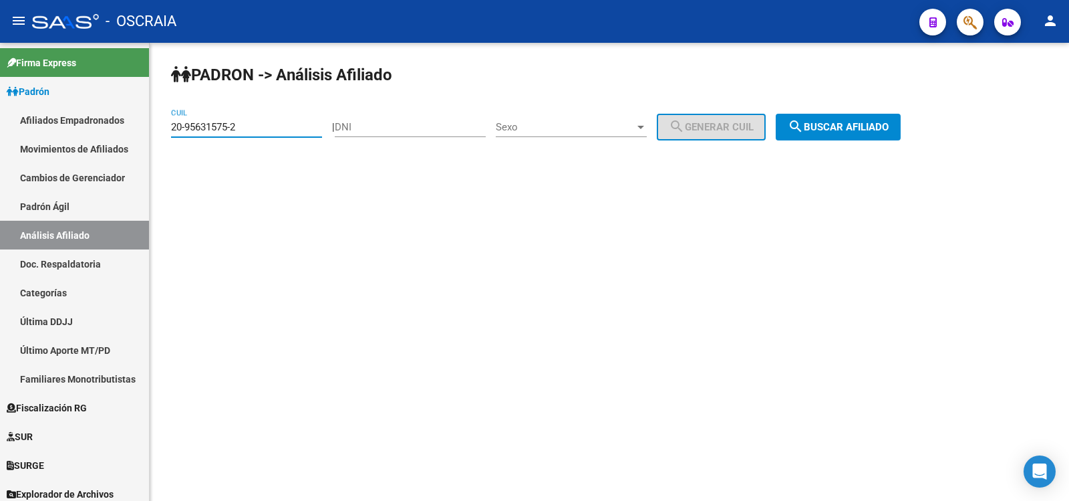
type input "20-95631575-2"
click at [865, 124] on span "search Buscar afiliado" at bounding box center [838, 127] width 101 height 12
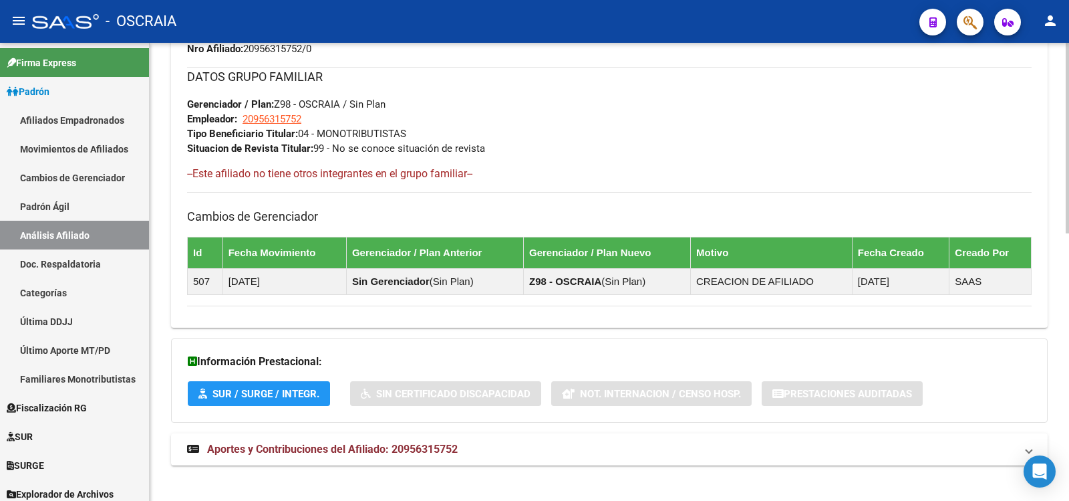
scroll to position [644, 0]
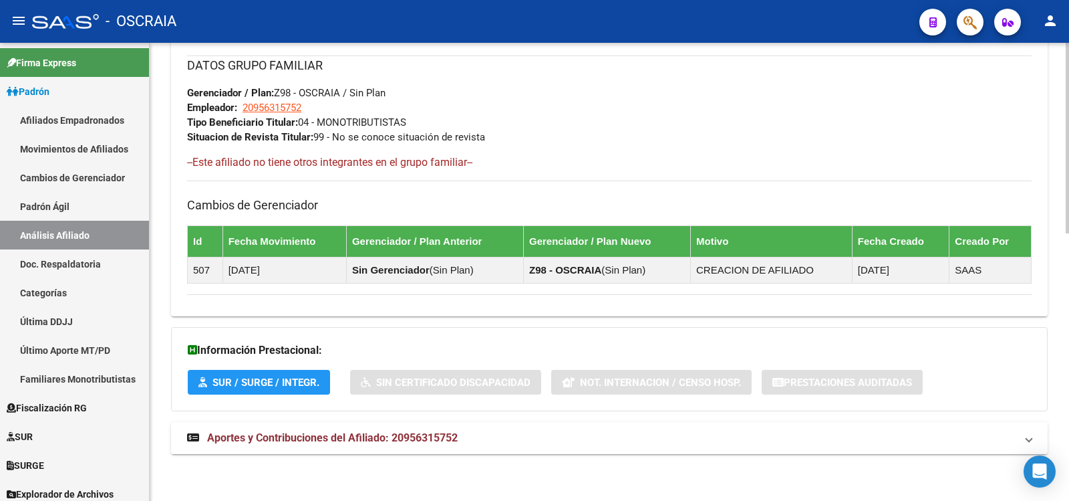
click at [479, 426] on mat-expansion-panel-header "Aportes y Contribuciones del Afiliado: 20956315752" at bounding box center [609, 438] width 877 height 32
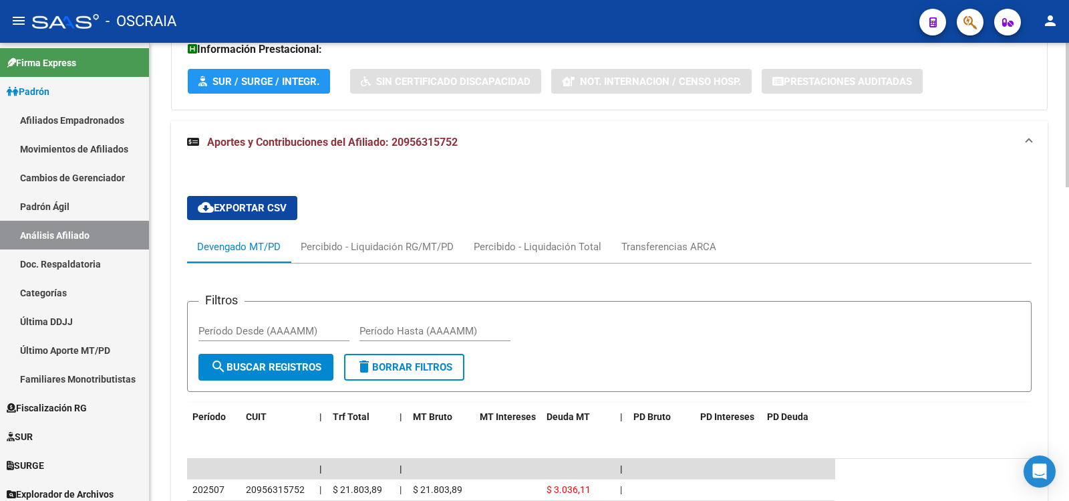
scroll to position [1253, 0]
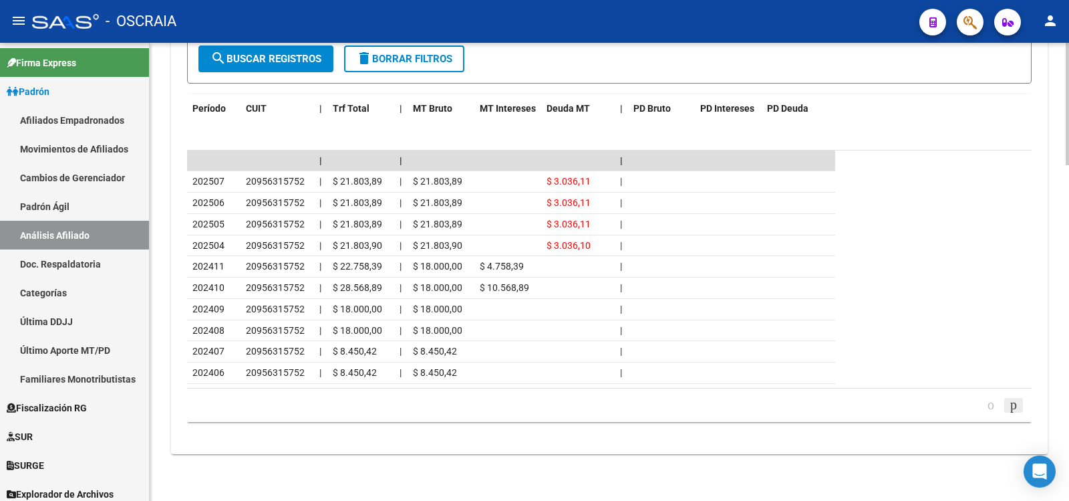
click at [1012, 402] on icon "go to next page" at bounding box center [1014, 404] width 11 height 16
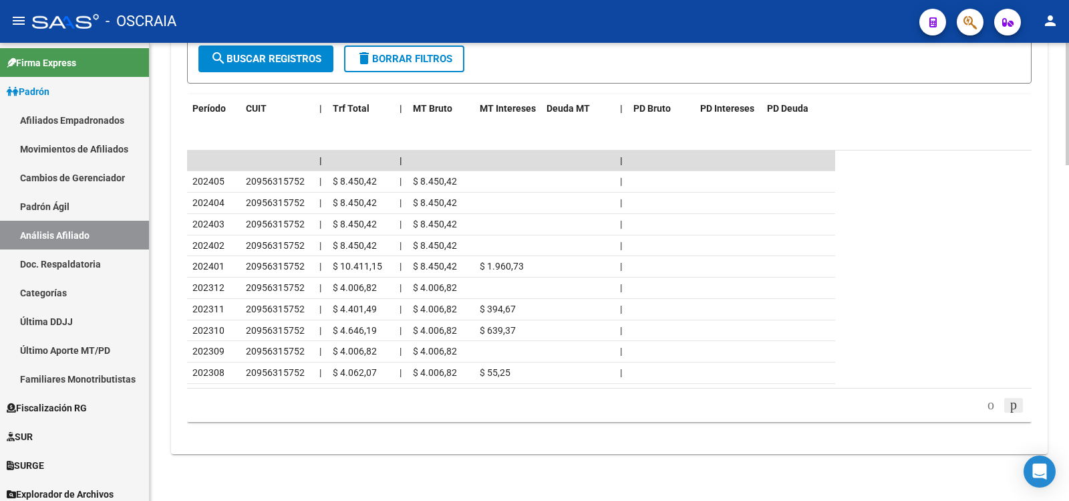
click at [1017, 408] on icon "go to next page" at bounding box center [1014, 404] width 11 height 16
click at [1015, 408] on icon "go to next page" at bounding box center [1014, 404] width 11 height 16
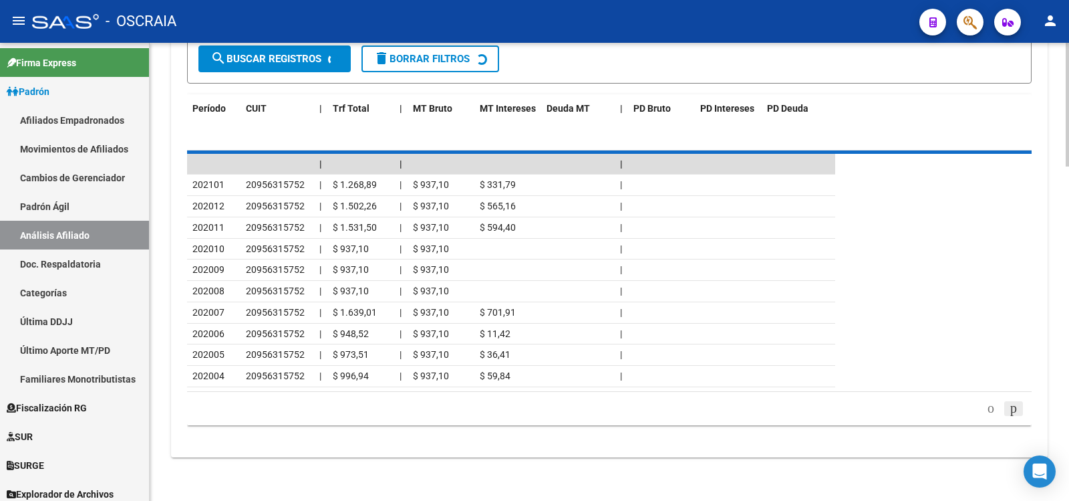
click at [1015, 408] on div "179,769,313,486,231,570,000,000,000,000,000,000,000,000,000,000,000,000,000,000…" at bounding box center [609, 408] width 845 height 33
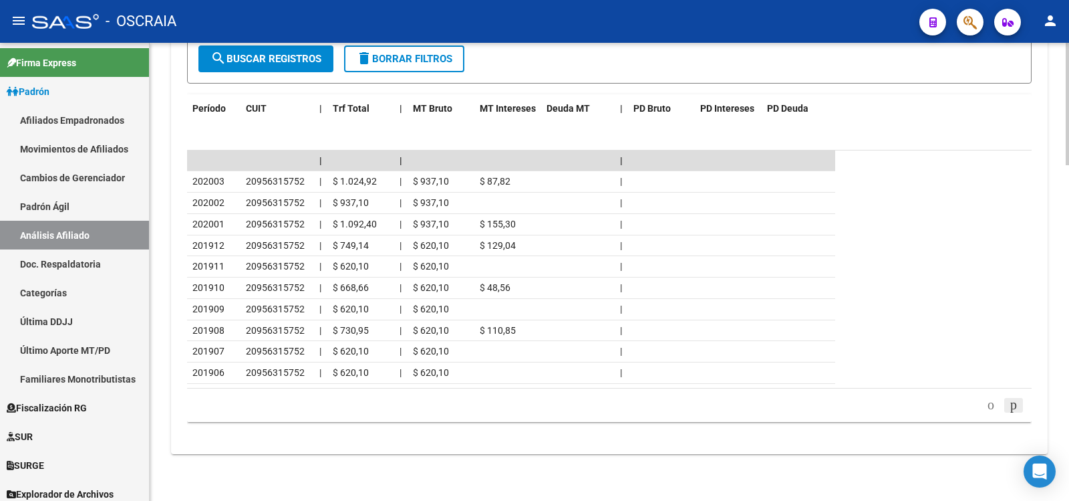
click at [1011, 408] on icon "go to next page" at bounding box center [1014, 404] width 11 height 16
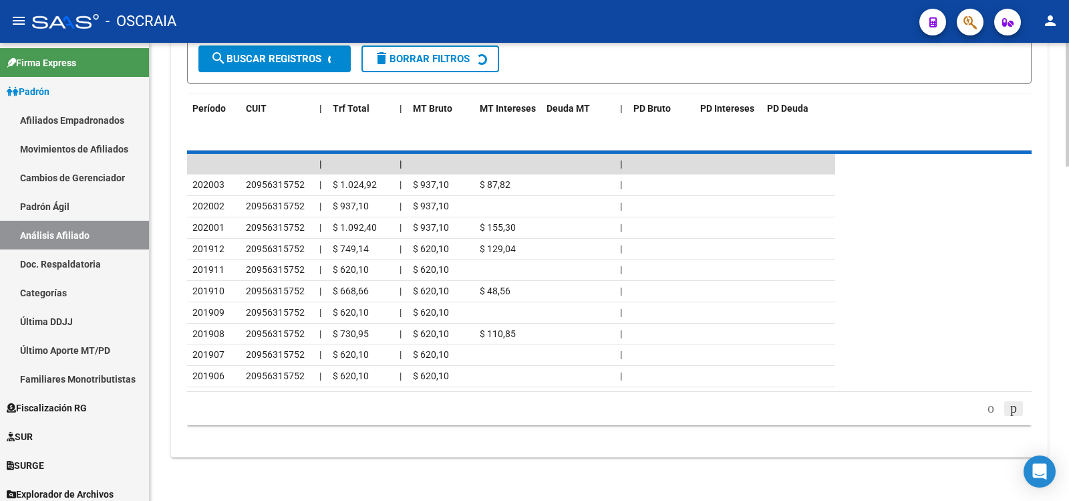
click at [1011, 408] on div "179,769,313,486,231,570,000,000,000,000,000,000,000,000,000,000,000,000,000,000…" at bounding box center [609, 408] width 845 height 33
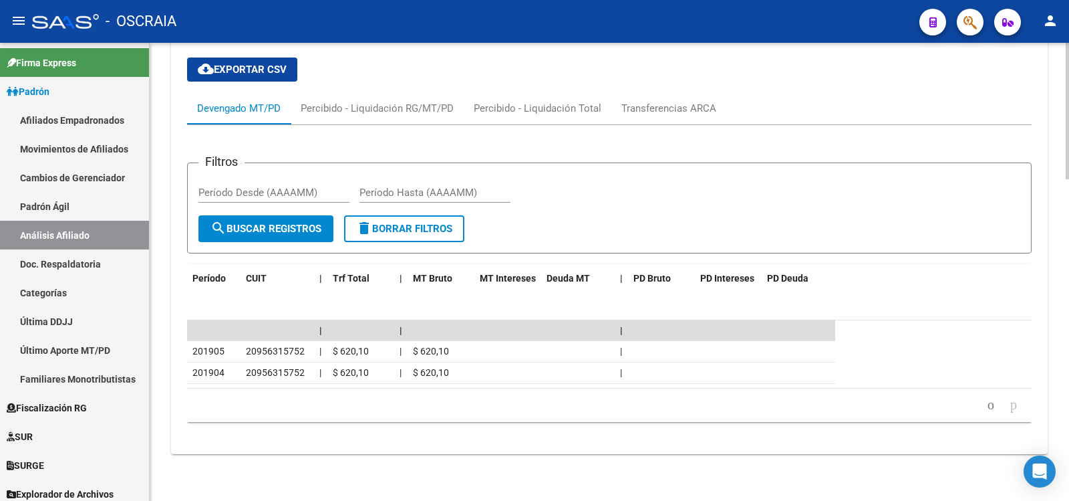
click at [1011, 408] on icon "go to next page" at bounding box center [1014, 404] width 11 height 16
drag, startPoint x: 98, startPoint y: 205, endPoint x: 89, endPoint y: 227, distance: 24.0
click at [97, 205] on link "Padrón Ágil" at bounding box center [74, 206] width 149 height 29
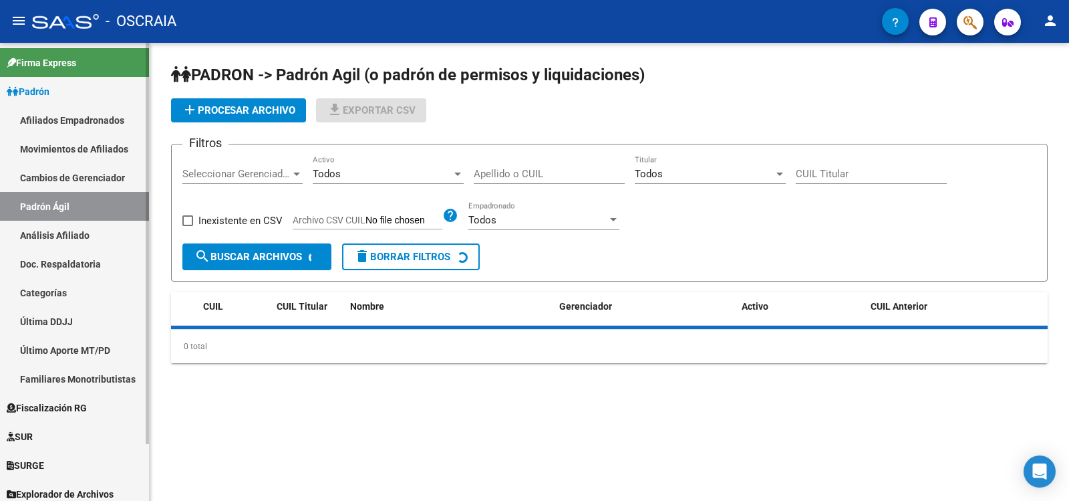
click at [89, 227] on link "Análisis Afiliado" at bounding box center [74, 235] width 149 height 29
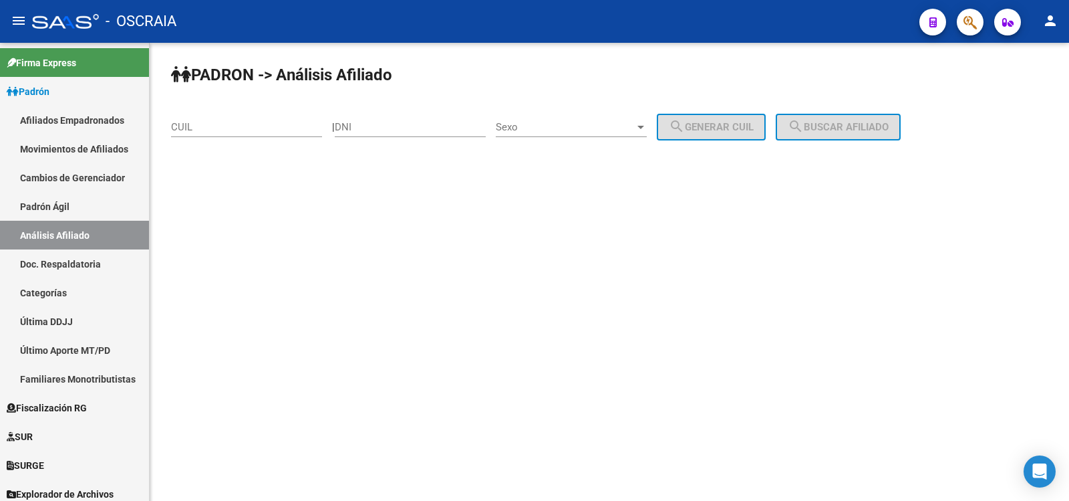
click at [277, 118] on div "CUIL" at bounding box center [246, 122] width 151 height 29
paste input "20-17205707-2"
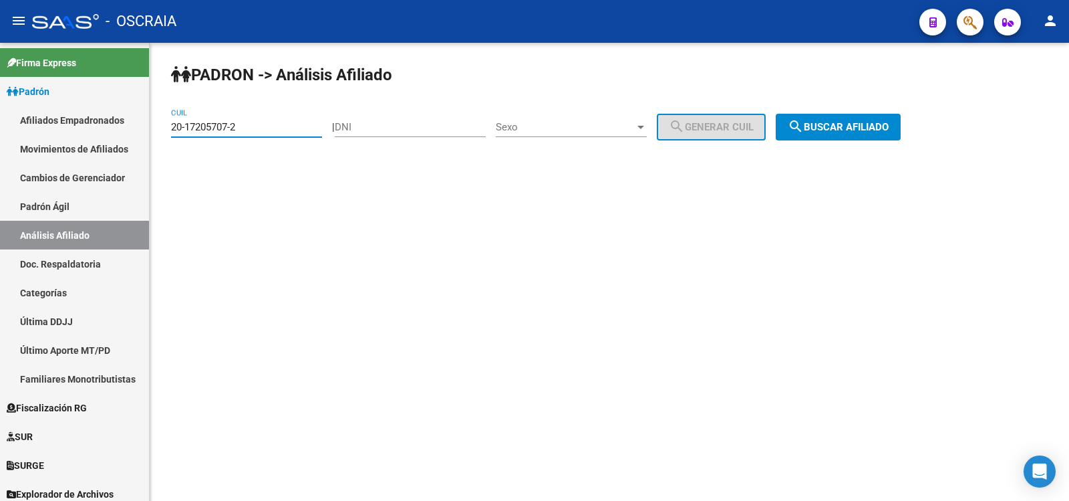
type input "20-17205707-2"
click at [875, 116] on button "search Buscar afiliado" at bounding box center [838, 127] width 125 height 27
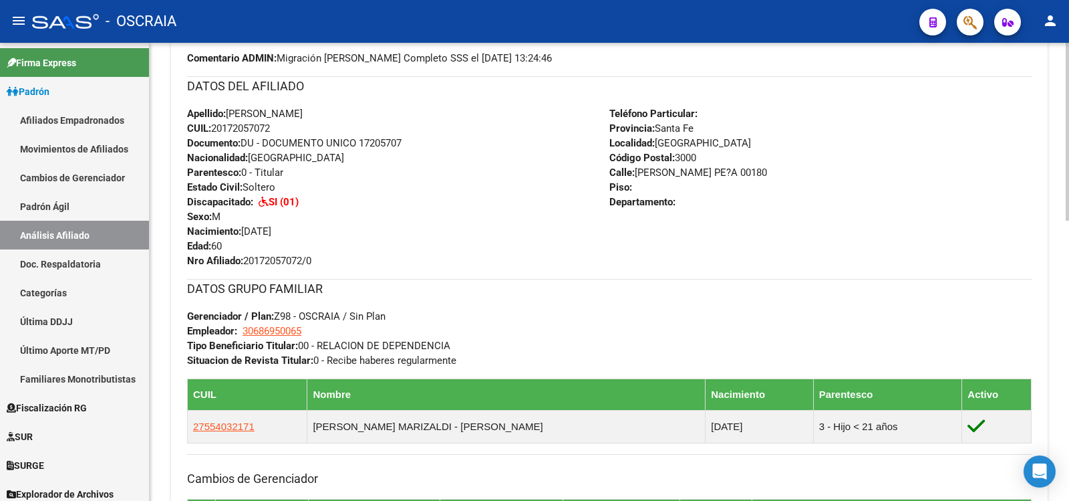
scroll to position [668, 0]
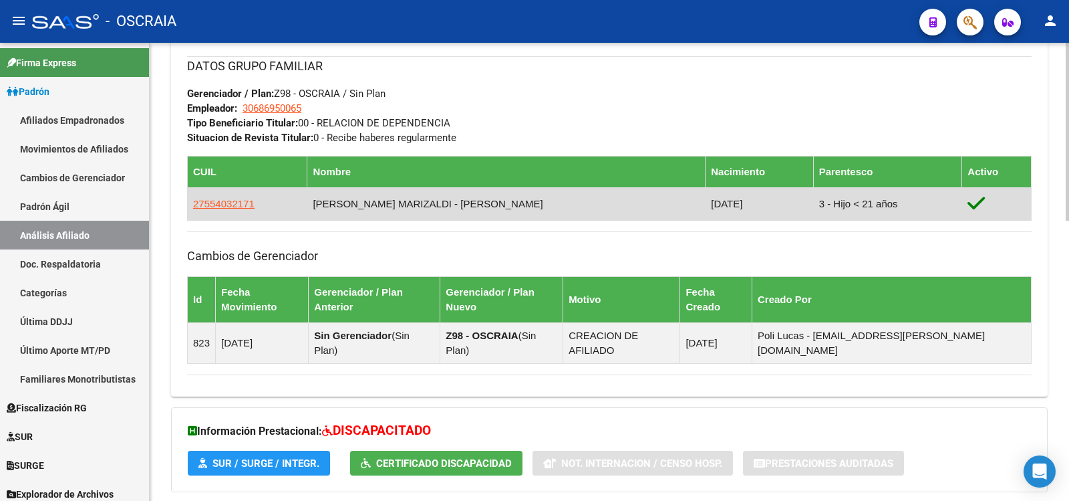
copy td "[PERSON_NAME] MARIZALDI - [PERSON_NAME]"
drag, startPoint x: 509, startPoint y: 201, endPoint x: 319, endPoint y: 212, distance: 189.5
click at [319, 212] on td "[PERSON_NAME] MARIZALDI - [PERSON_NAME]" at bounding box center [506, 203] width 398 height 33
click at [232, 198] on span "27554032171" at bounding box center [223, 203] width 61 height 11
type textarea "27554032171"
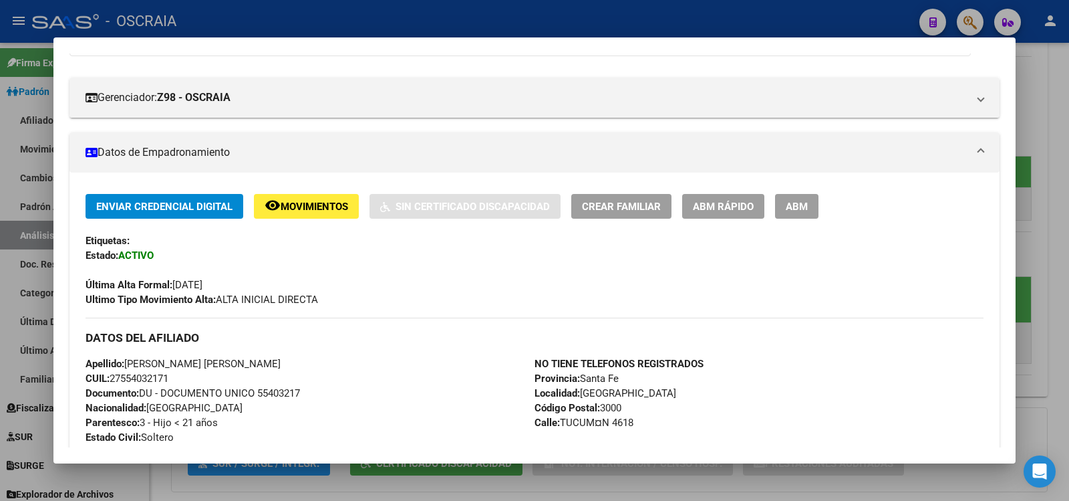
scroll to position [376, 0]
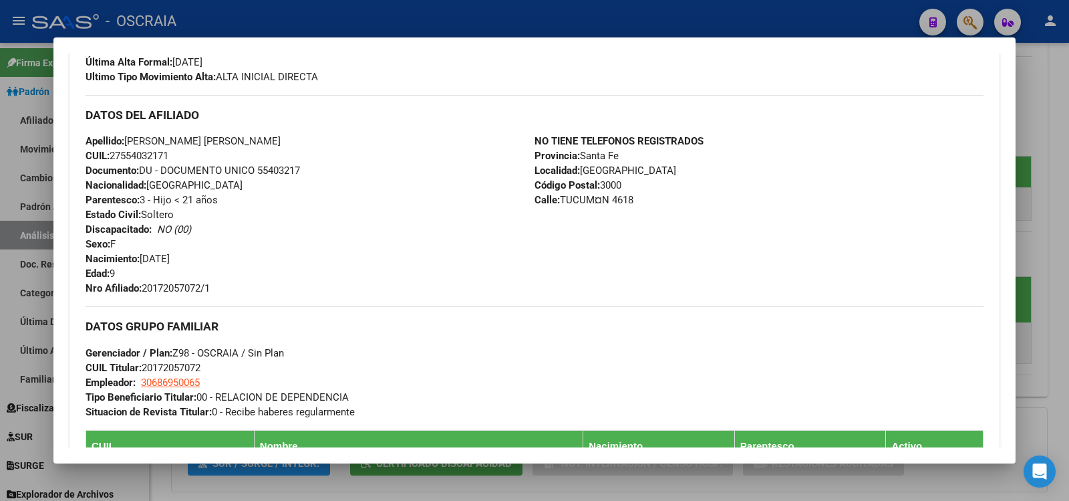
drag, startPoint x: 177, startPoint y: 156, endPoint x: 115, endPoint y: 155, distance: 62.2
click at [115, 155] on div "Apellido: [PERSON_NAME] [PERSON_NAME]: 27554032171 Documento: DU - DOCUMENTO UN…" at bounding box center [310, 215] width 449 height 162
click at [115, 155] on span "CUIL: 27554032171" at bounding box center [127, 156] width 83 height 12
click at [393, 364] on div "DATOS GRUPO FAMILIAR Gerenciador / Plan: Z98 - OSCRAIA / Sin Plan CUIL Titular:…" at bounding box center [535, 362] width 898 height 112
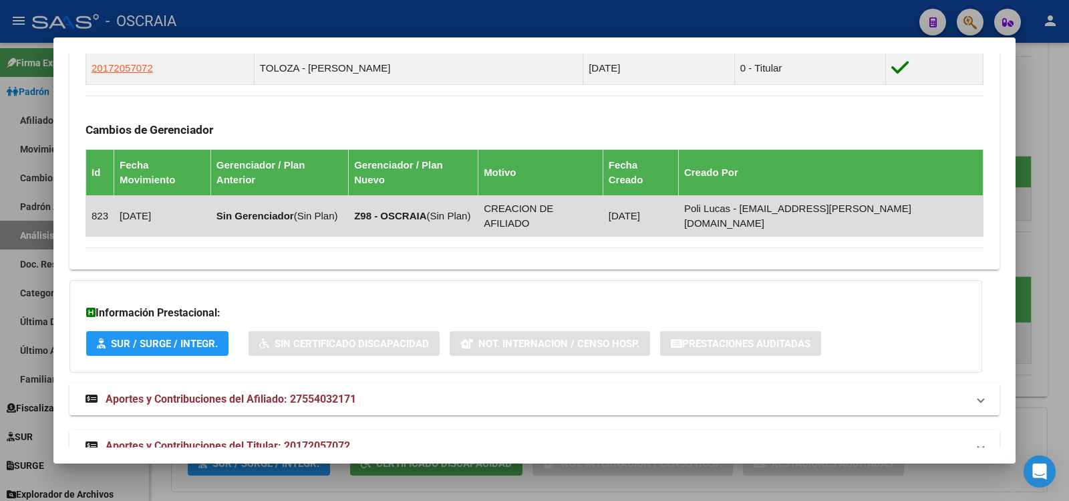
scroll to position [563, 0]
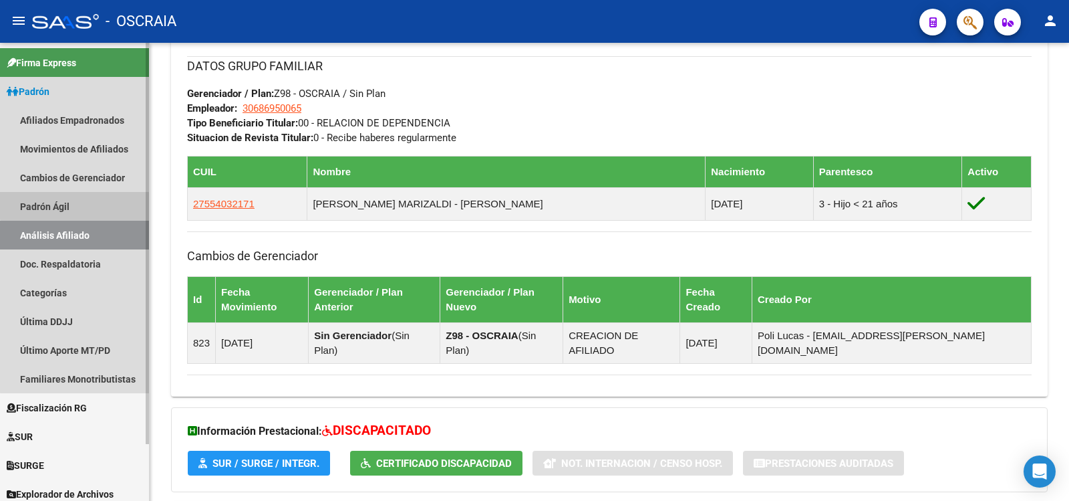
click at [104, 196] on link "Padrón Ágil" at bounding box center [74, 206] width 149 height 29
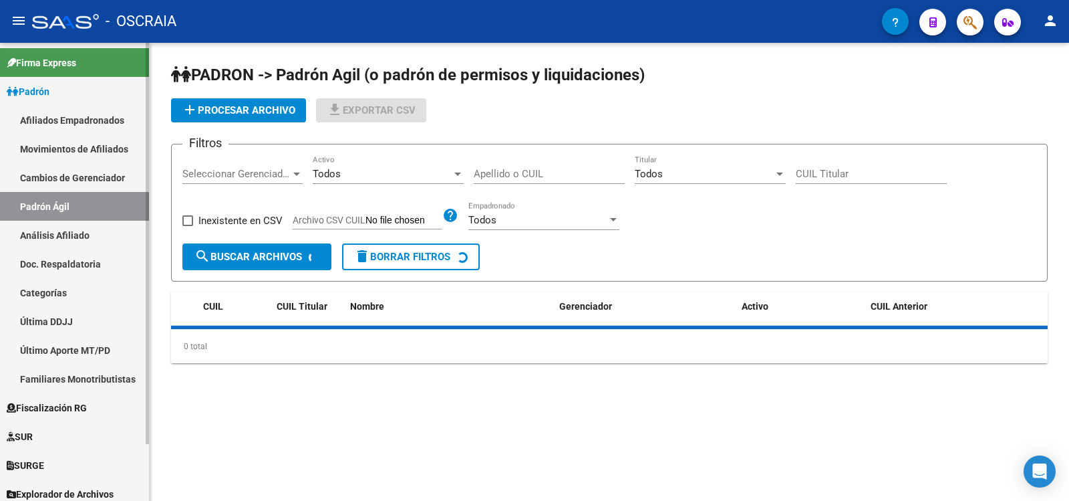
click at [107, 231] on link "Análisis Afiliado" at bounding box center [74, 235] width 149 height 29
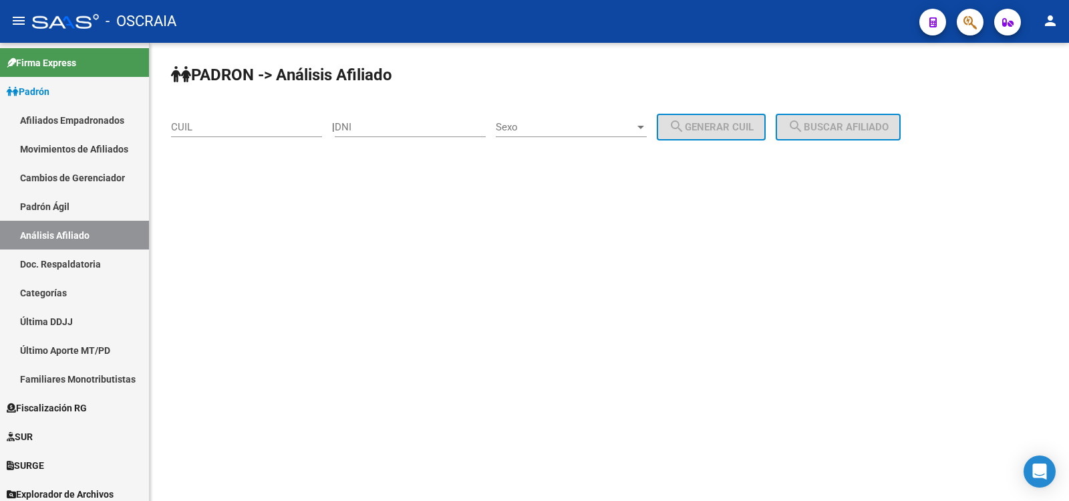
click at [227, 127] on input "CUIL" at bounding box center [246, 127] width 151 height 12
paste input "20-95631575-2"
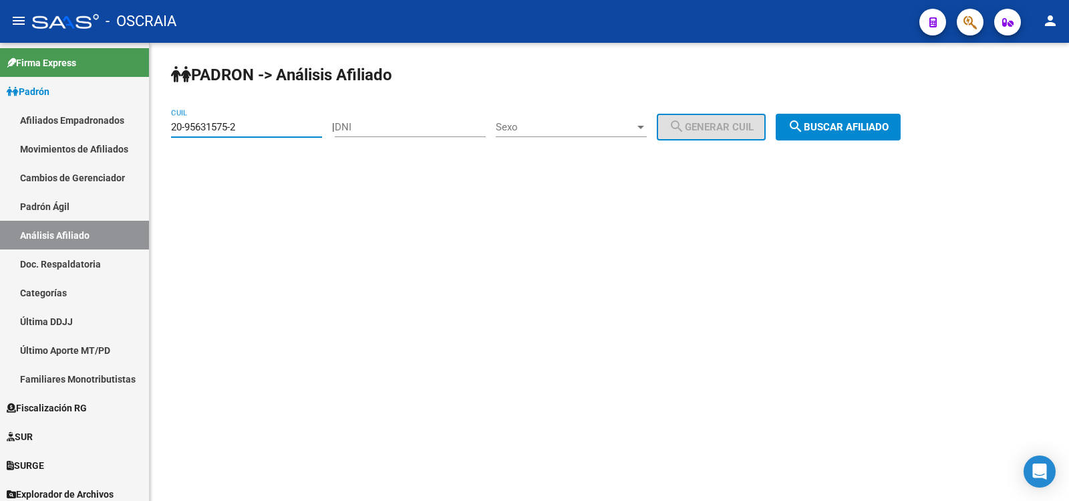
type input "20-95631575-2"
click at [839, 123] on span "search Buscar afiliado" at bounding box center [838, 127] width 101 height 12
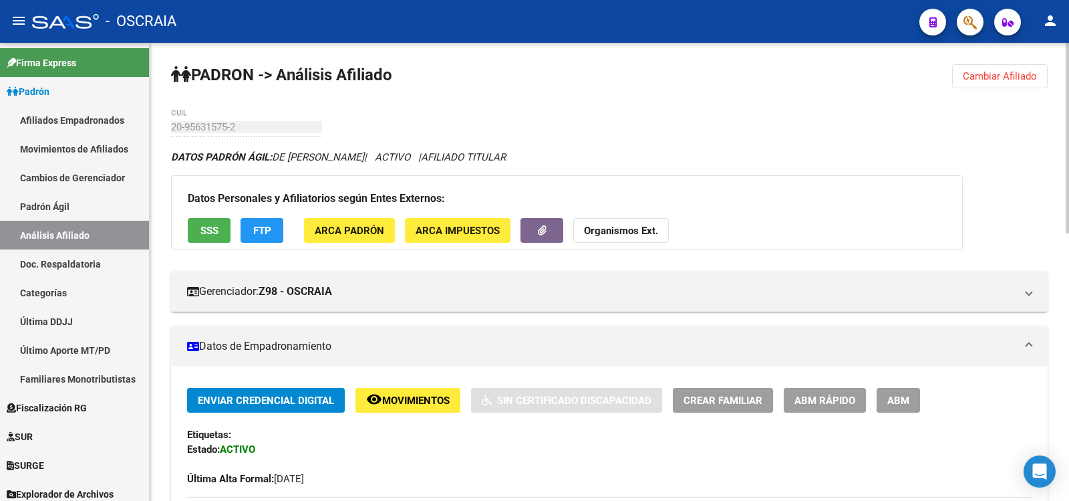
scroll to position [644, 0]
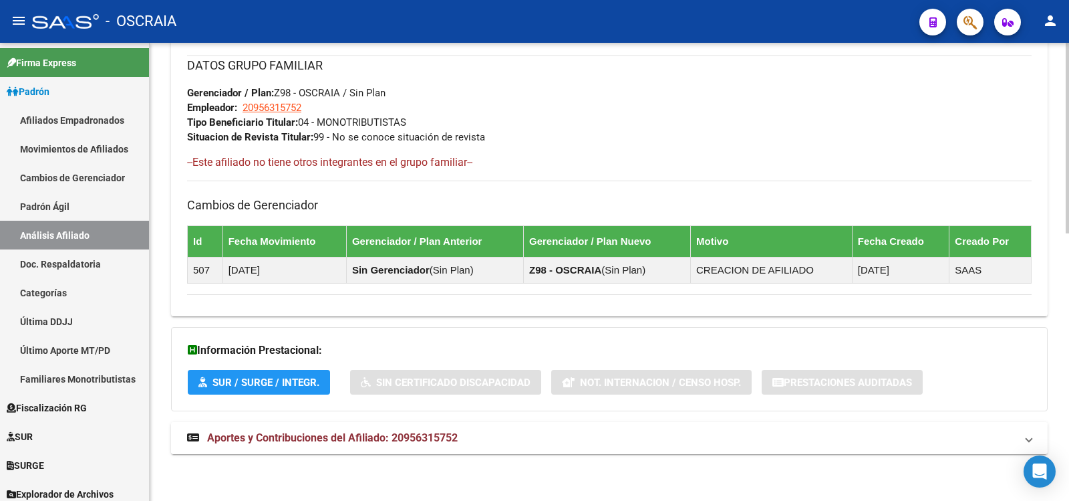
click at [700, 440] on mat-panel-title "Aportes y Contribuciones del Afiliado: 20956315752" at bounding box center [601, 437] width 829 height 15
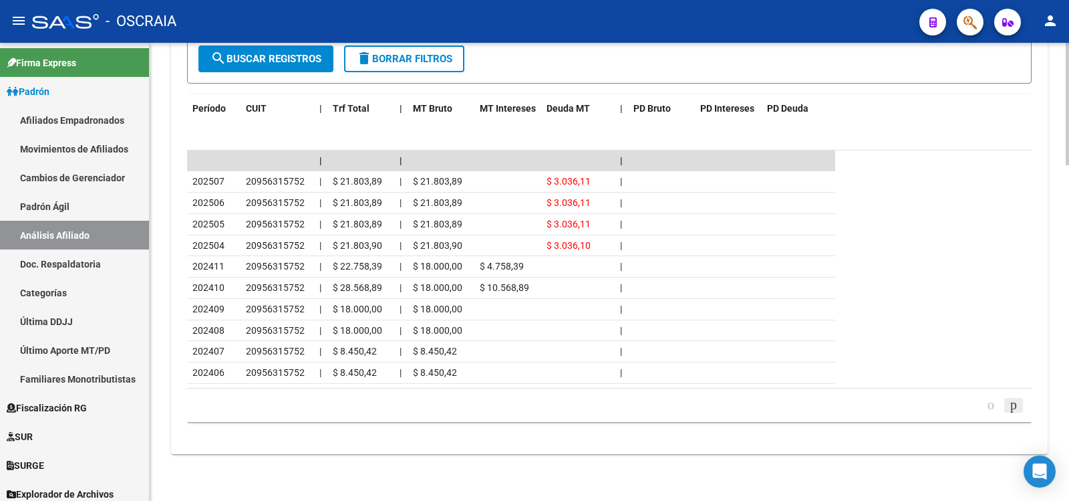
click at [1015, 400] on icon "go to next page" at bounding box center [1014, 404] width 11 height 16
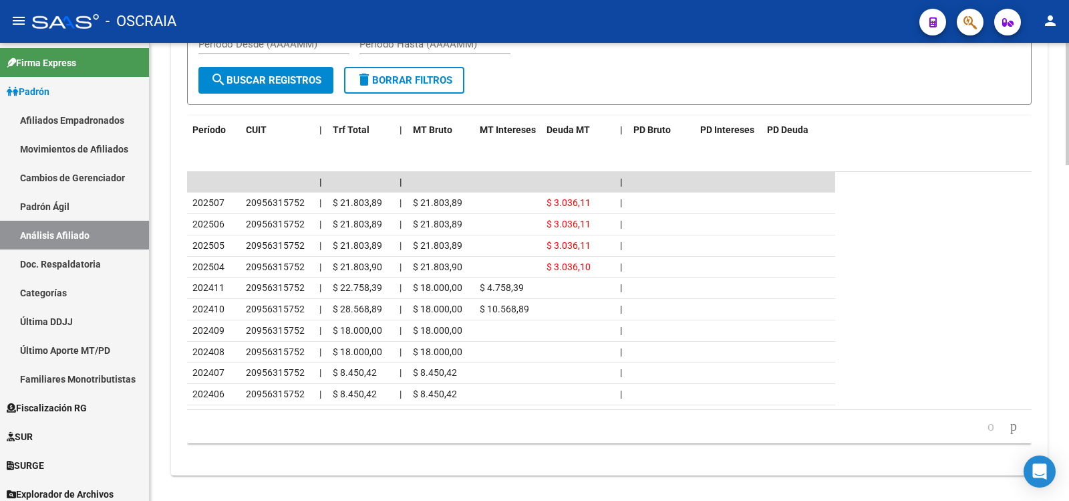
click at [1015, 410] on div "179,769,313,486,231,570,000,000,000,000,000,000,000,000,000,000,000,000,000,000…" at bounding box center [609, 426] width 845 height 33
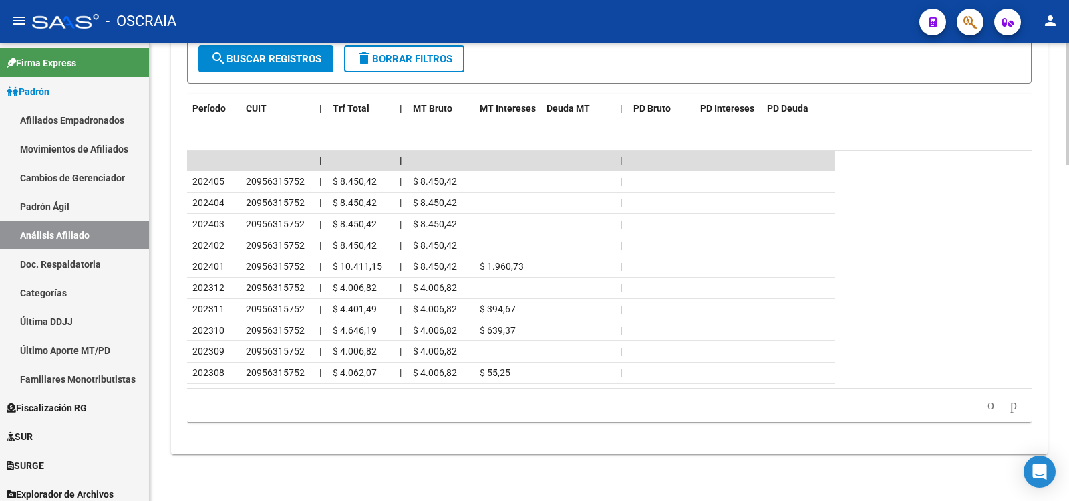
click at [1009, 408] on icon "go to next page" at bounding box center [1014, 404] width 11 height 16
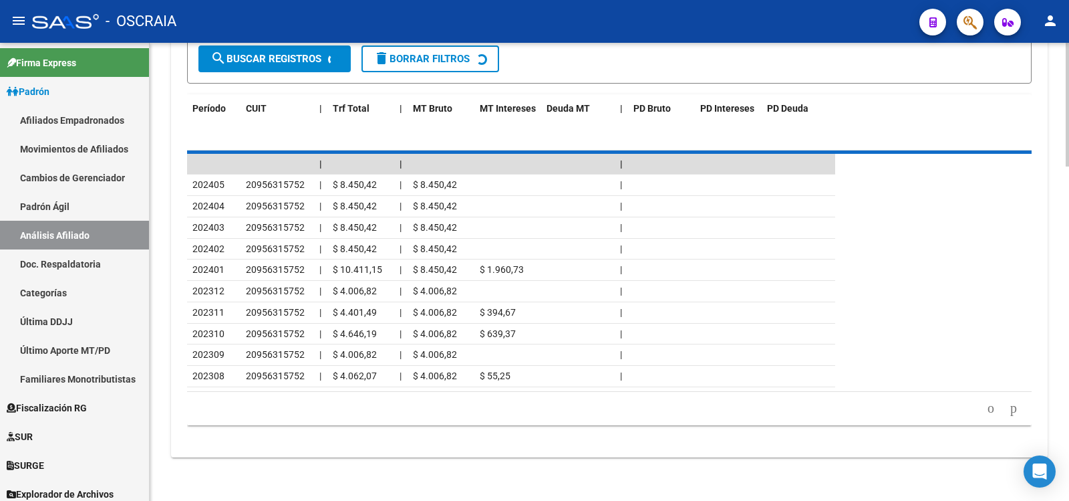
click at [1009, 408] on div "179,769,313,486,231,570,000,000,000,000,000,000,000,000,000,000,000,000,000,000…" at bounding box center [609, 408] width 845 height 33
click at [1009, 408] on icon "go to next page" at bounding box center [1014, 408] width 11 height 16
click at [1009, 408] on div "179,769,313,486,231,570,000,000,000,000,000,000,000,000,000,000,000,000,000,000…" at bounding box center [609, 408] width 845 height 33
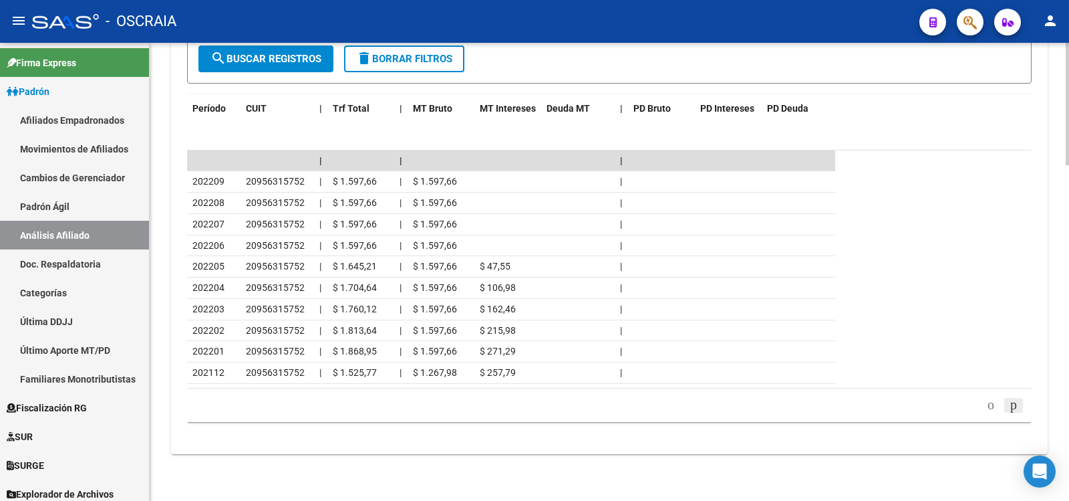
click at [1009, 408] on icon "go to next page" at bounding box center [1014, 404] width 11 height 16
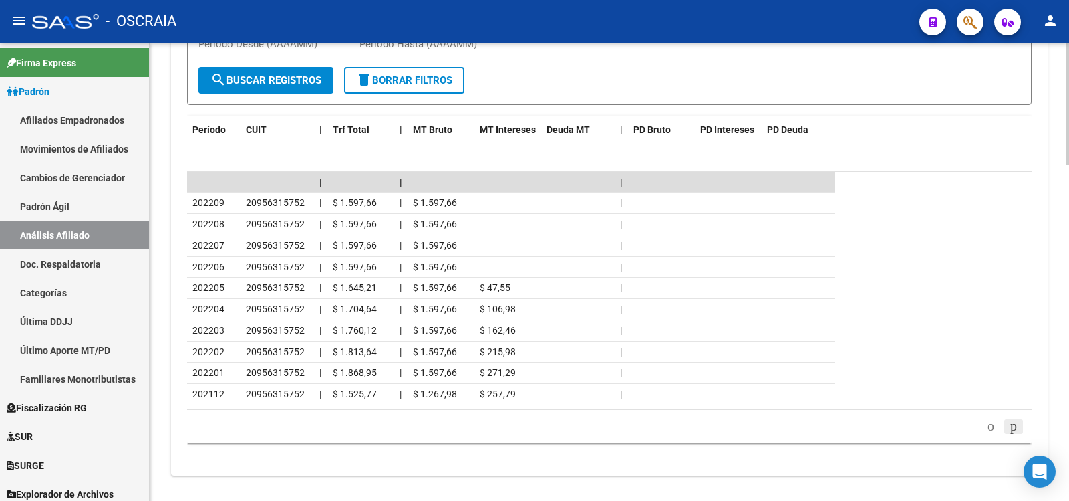
click at [1009, 410] on div "179,769,313,486,231,570,000,000,000,000,000,000,000,000,000,000,000,000,000,000…" at bounding box center [609, 426] width 845 height 33
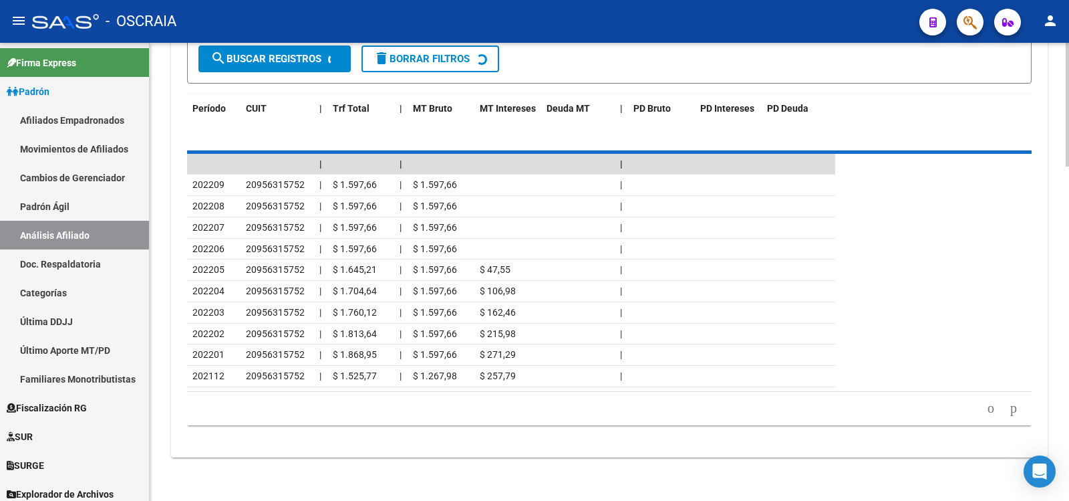
click at [1011, 407] on div "179,769,313,486,231,570,000,000,000,000,000,000,000,000,000,000,000,000,000,000…" at bounding box center [609, 408] width 845 height 33
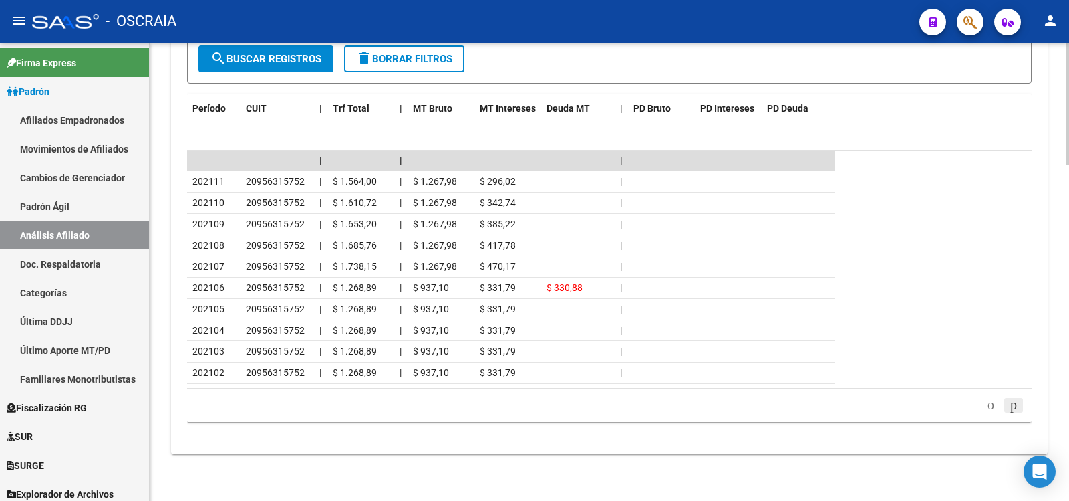
click at [1011, 407] on icon "go to next page" at bounding box center [1014, 404] width 11 height 16
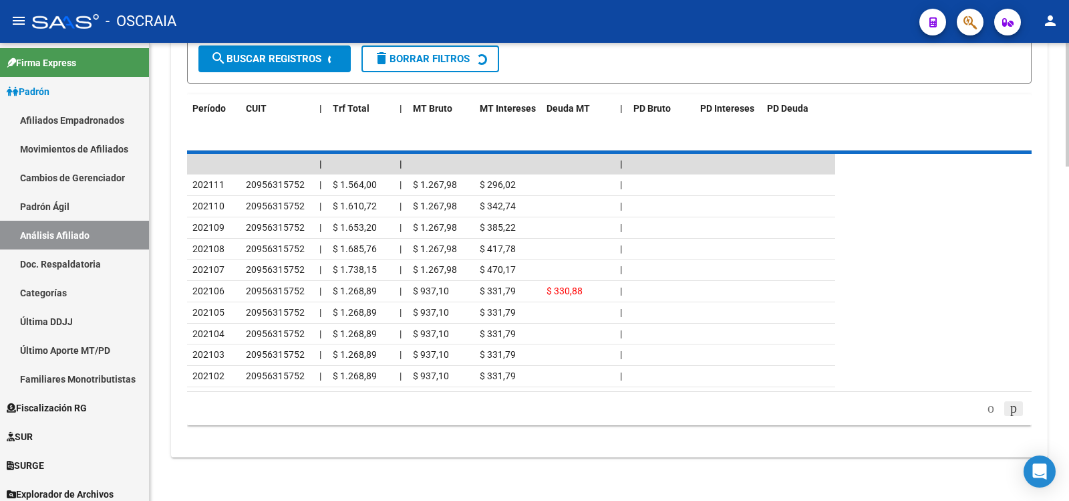
click at [1011, 407] on div "179,769,313,486,231,570,000,000,000,000,000,000,000,000,000,000,000,000,000,000…" at bounding box center [609, 408] width 845 height 33
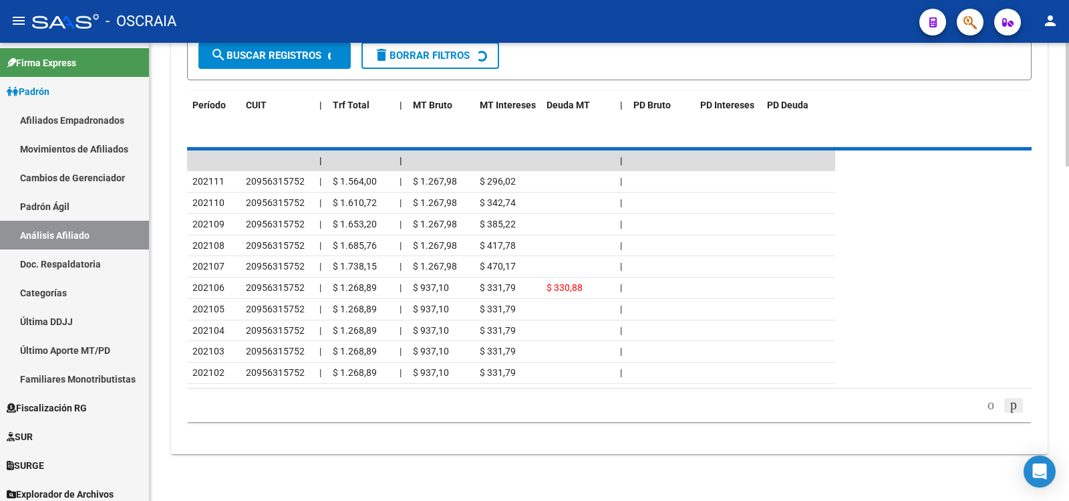
click at [1011, 407] on icon "go to next page" at bounding box center [1014, 404] width 11 height 16
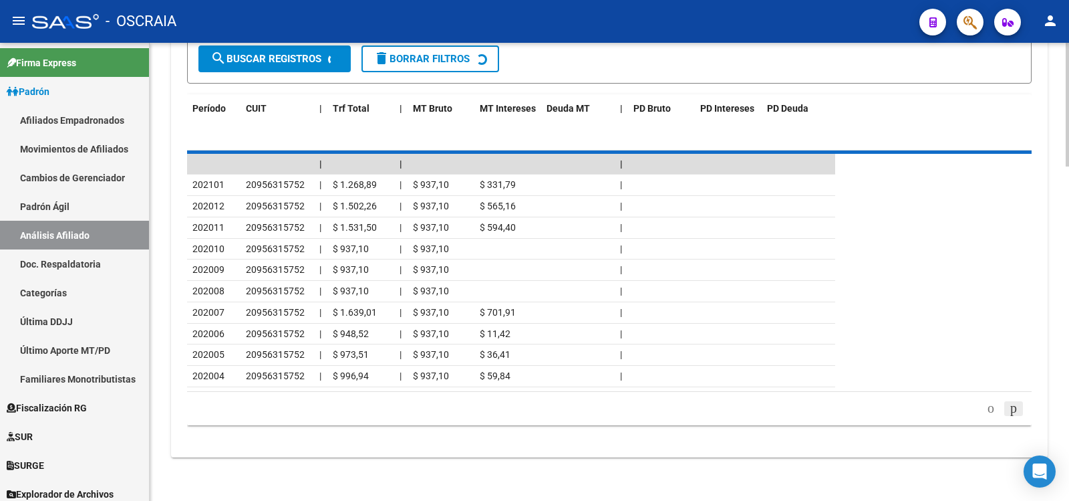
click at [1011, 407] on div "179,769,313,486,231,570,000,000,000,000,000,000,000,000,000,000,000,000,000,000…" at bounding box center [609, 408] width 845 height 33
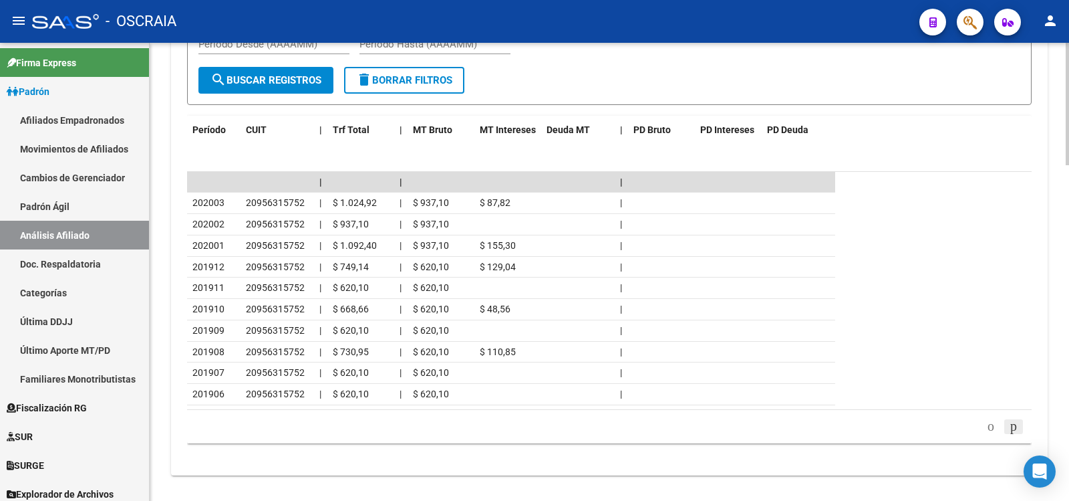
click at [1011, 410] on div "179,769,313,486,231,570,000,000,000,000,000,000,000,000,000,000,000,000,000,000…" at bounding box center [609, 426] width 845 height 33
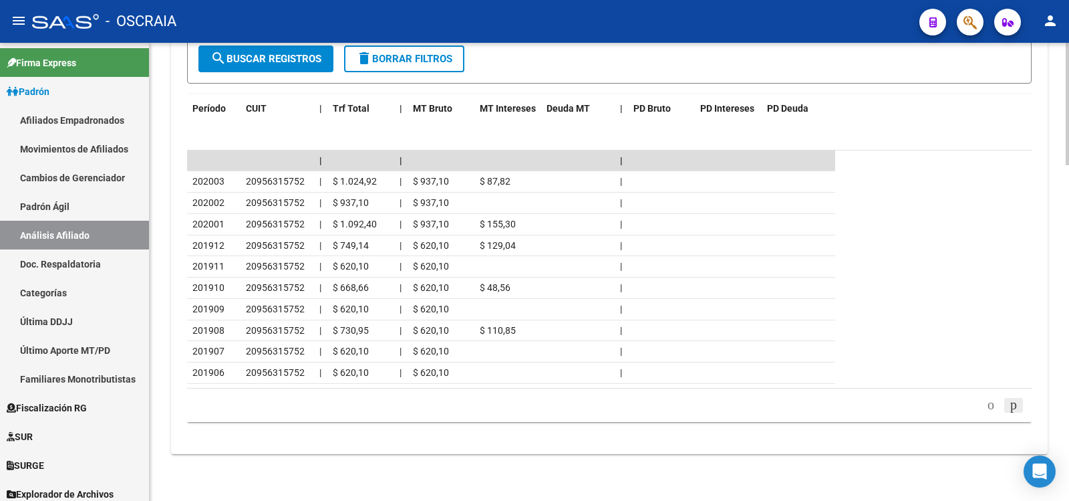
click at [1011, 407] on icon "go to next page" at bounding box center [1014, 404] width 11 height 16
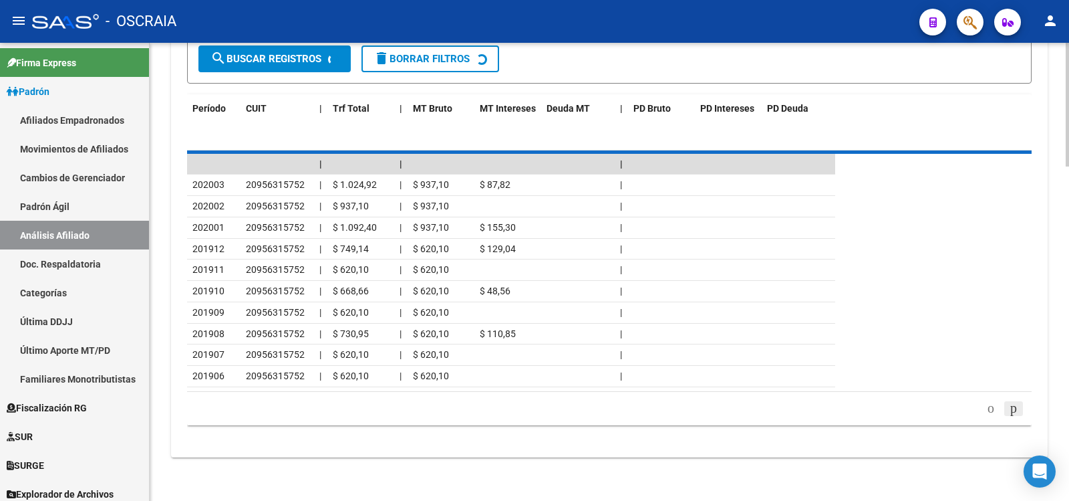
click at [1011, 407] on div "179,769,313,486,231,570,000,000,000,000,000,000,000,000,000,000,000,000,000,000…" at bounding box center [609, 408] width 845 height 33
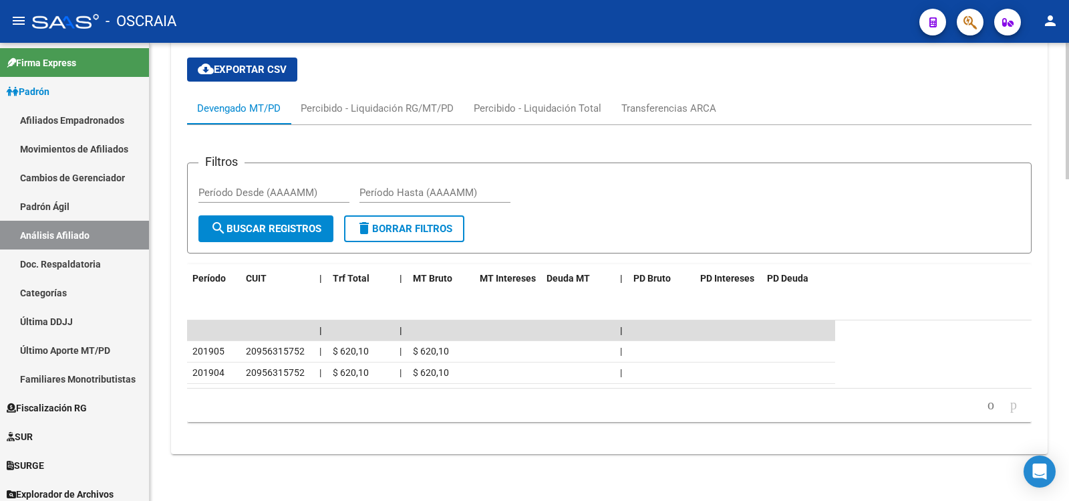
click at [1011, 407] on icon "go to next page" at bounding box center [1014, 404] width 11 height 16
click at [986, 406] on icon "go to previous page" at bounding box center [991, 404] width 11 height 16
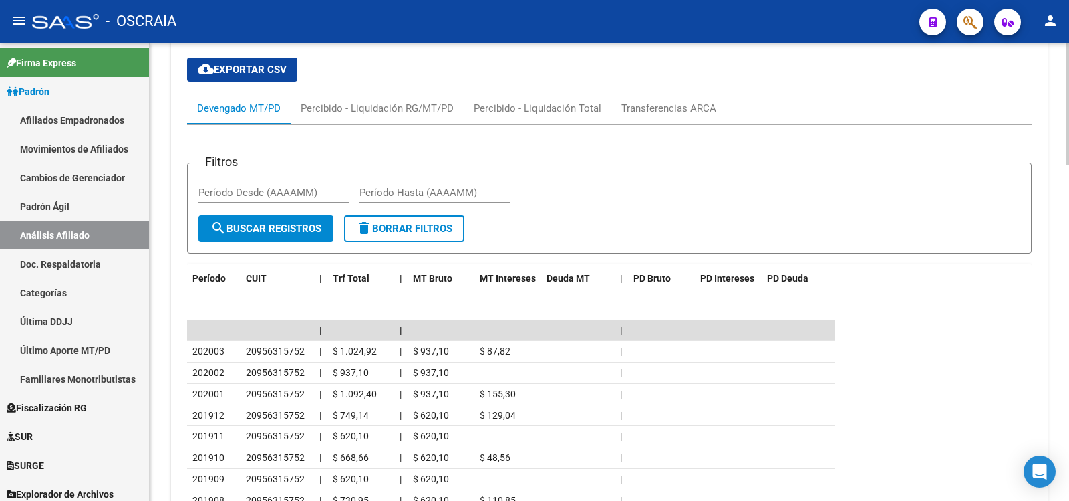
scroll to position [1253, 0]
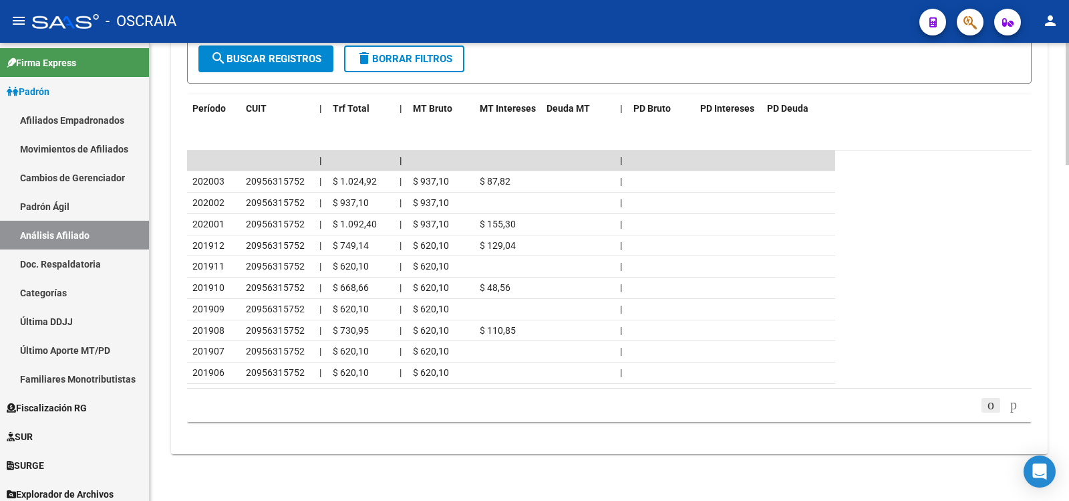
click at [986, 404] on icon "go to previous page" at bounding box center [991, 404] width 11 height 16
click at [986, 406] on icon "go to previous page" at bounding box center [991, 404] width 11 height 16
click at [986, 405] on icon "go to previous page" at bounding box center [991, 404] width 11 height 16
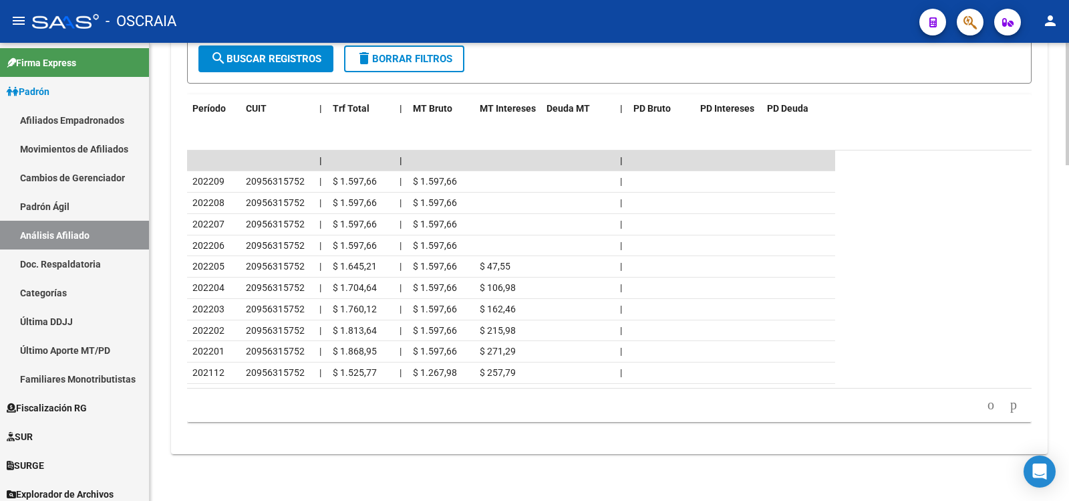
click at [986, 405] on icon "go to previous page" at bounding box center [991, 404] width 11 height 16
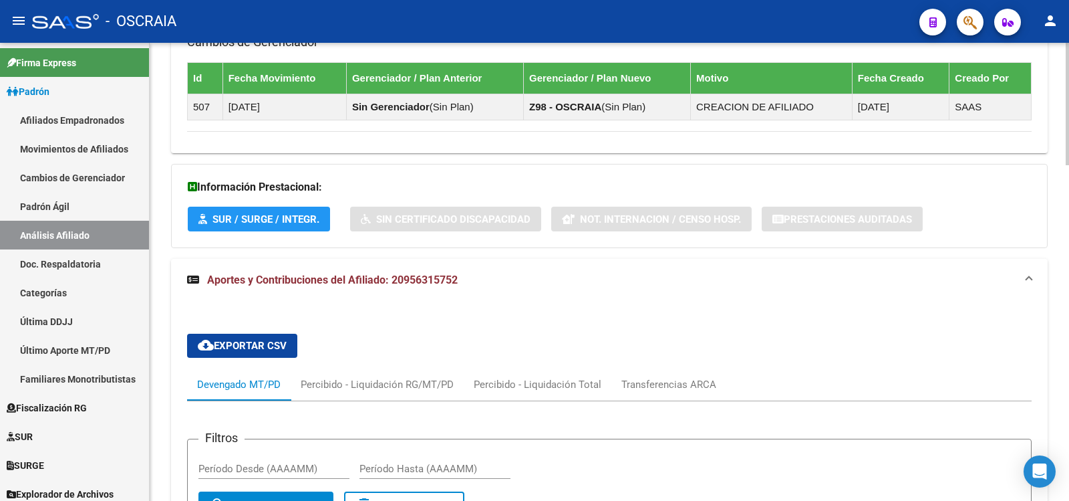
scroll to position [0, 0]
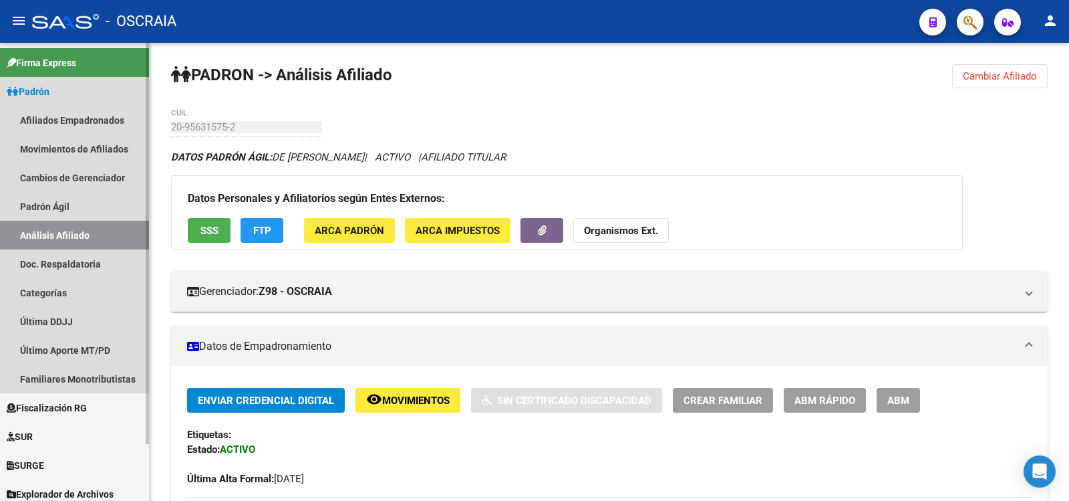
click at [92, 221] on link "Análisis Afiliado" at bounding box center [74, 235] width 149 height 29
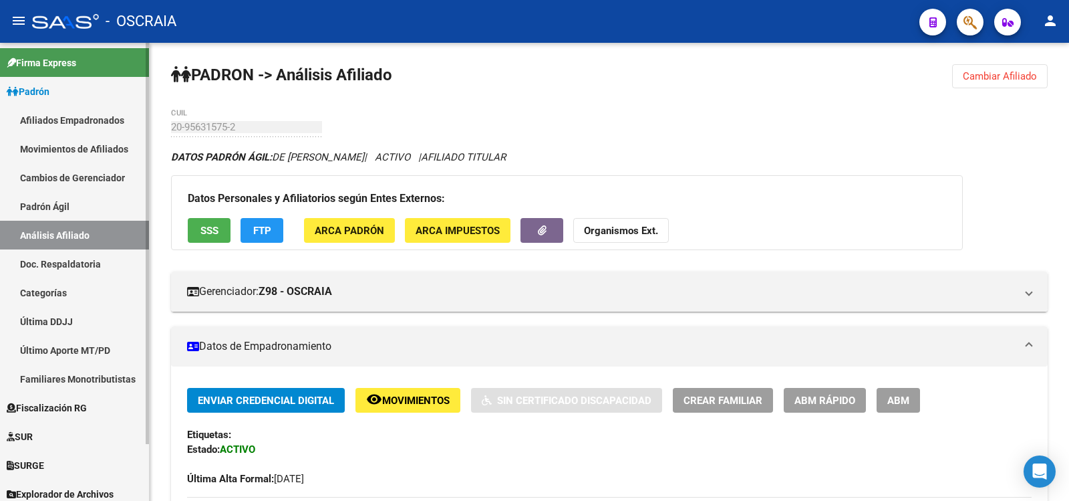
click at [86, 198] on link "Padrón Ágil" at bounding box center [74, 206] width 149 height 29
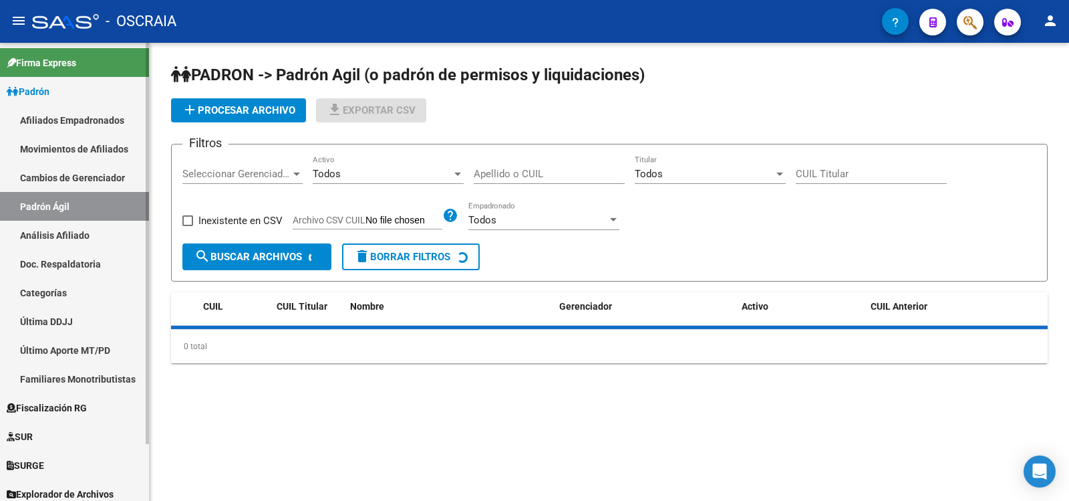
click at [91, 225] on link "Análisis Afiliado" at bounding box center [74, 235] width 149 height 29
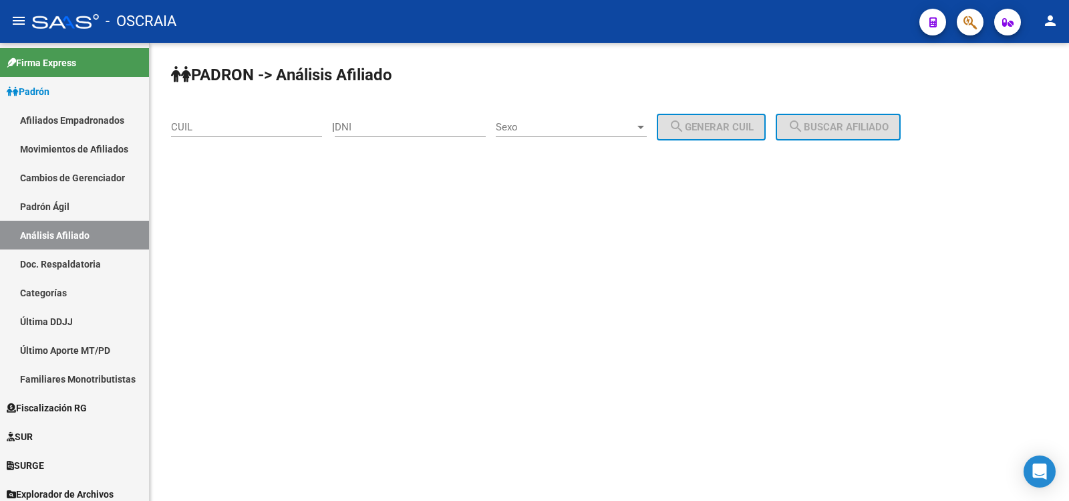
click at [440, 130] on input "DNI" at bounding box center [410, 127] width 151 height 12
paste input "23391517"
type input "23391517"
click at [544, 122] on span "Sexo" at bounding box center [565, 127] width 139 height 12
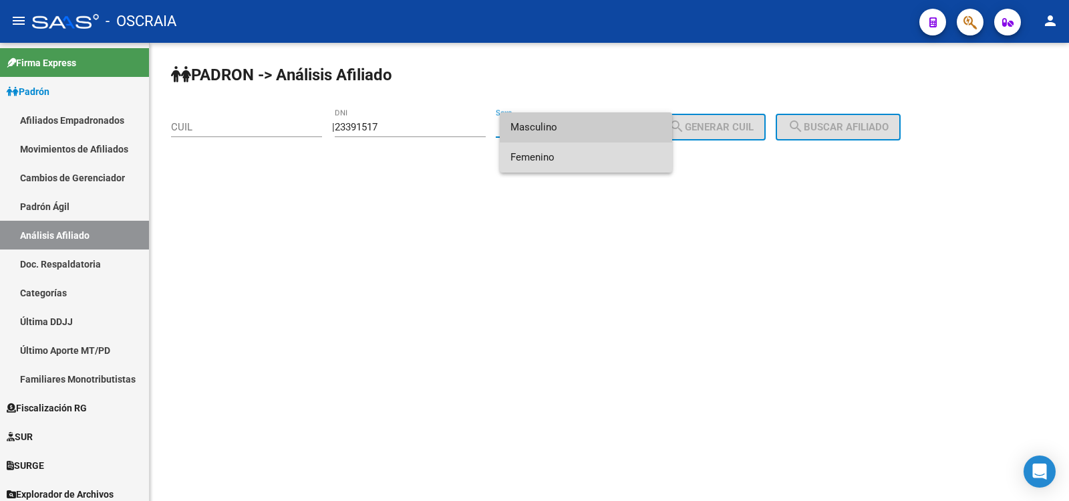
click at [551, 143] on span "Femenino" at bounding box center [586, 157] width 151 height 30
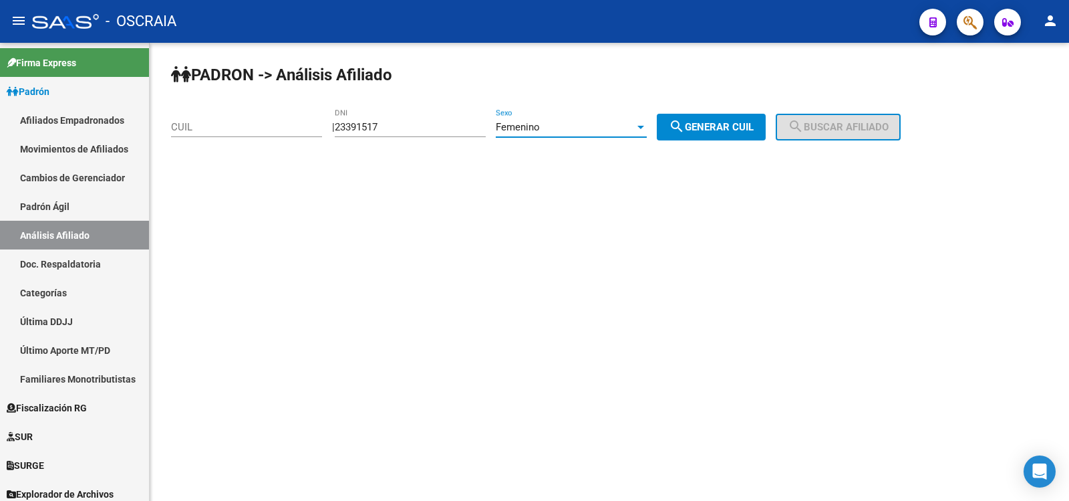
click at [685, 130] on mat-icon "search" at bounding box center [677, 126] width 16 height 16
type input "27-23391517-9"
click at [850, 131] on span "search Buscar afiliado" at bounding box center [838, 127] width 101 height 12
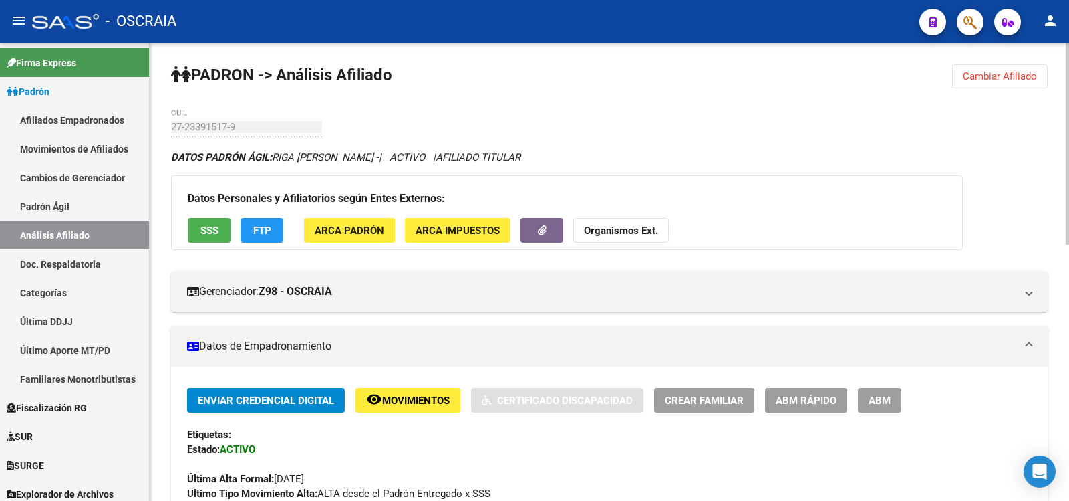
scroll to position [446, 0]
